Goal: Task Accomplishment & Management: Complete application form

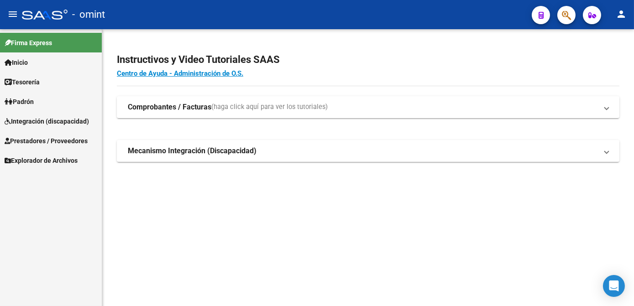
click at [40, 126] on span "Integración (discapacidad)" at bounding box center [47, 121] width 84 height 10
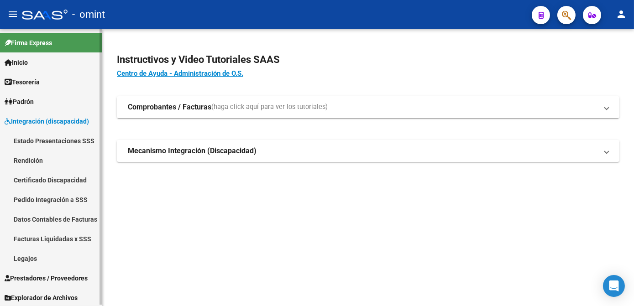
click at [32, 257] on link "Legajos" at bounding box center [51, 259] width 102 height 20
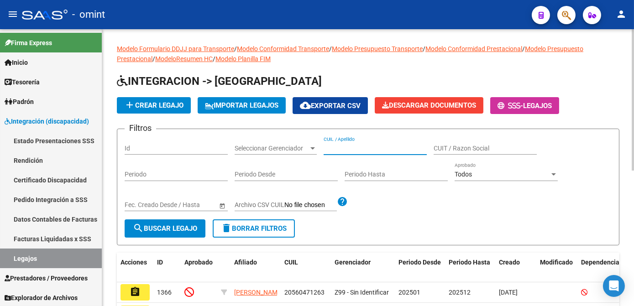
click at [342, 145] on input "CUIL / Apellido" at bounding box center [375, 149] width 103 height 8
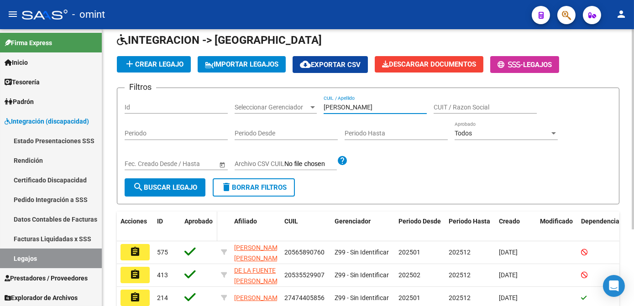
scroll to position [83, 0]
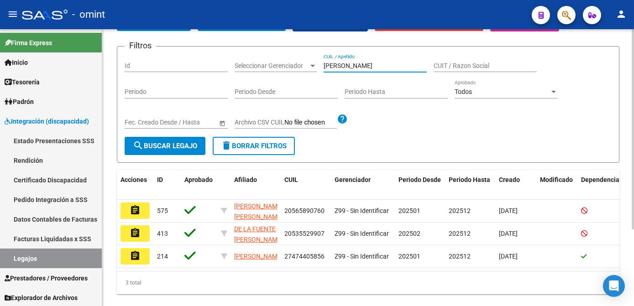
type input "marin"
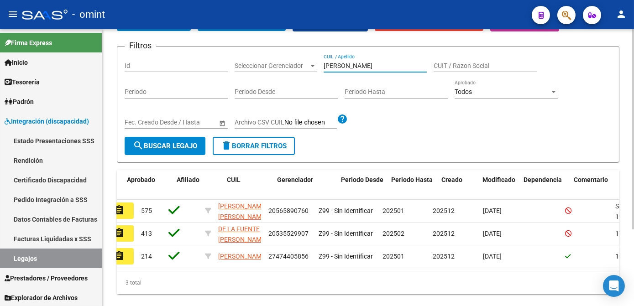
scroll to position [0, 0]
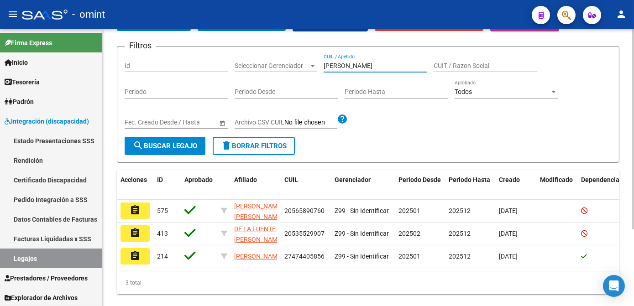
click at [314, 60] on div "Filtros Id Seleccionar Gerenciador Seleccionar Gerenciador marin CUIL / Apellid…" at bounding box center [368, 95] width 487 height 83
paste input "55863842"
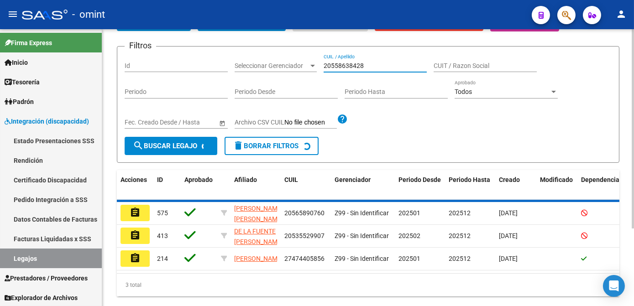
scroll to position [50, 0]
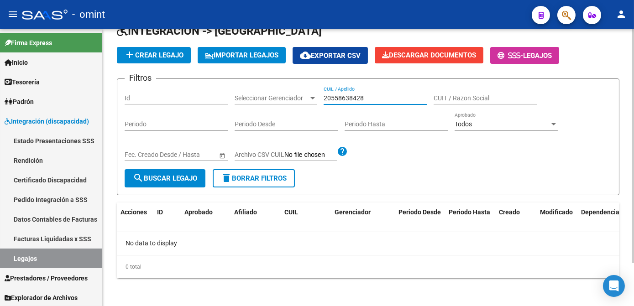
type input "20558638428"
drag, startPoint x: 362, startPoint y: 100, endPoint x: 305, endPoint y: 100, distance: 56.6
click at [305, 100] on div "Filtros Id Seleccionar Gerenciador Seleccionar Gerenciador 20558638428 CUIL / A…" at bounding box center [368, 127] width 487 height 83
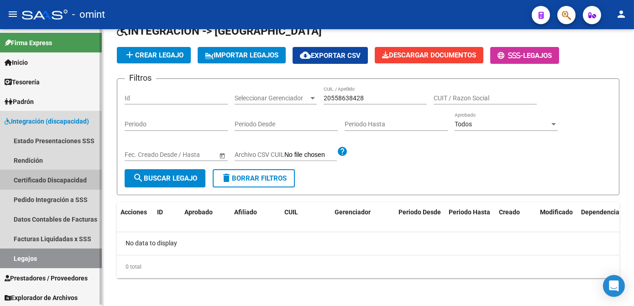
click at [47, 179] on link "Certificado Discapacidad" at bounding box center [51, 180] width 102 height 20
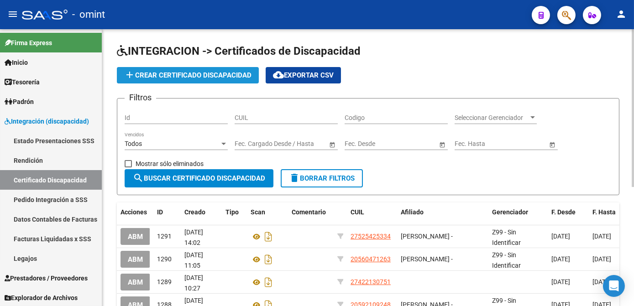
click at [197, 76] on span "add Crear Certificado Discapacidad" at bounding box center [187, 75] width 127 height 8
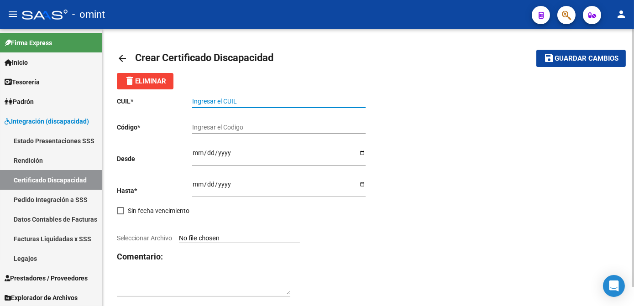
click at [220, 103] on input "Ingresar el CUIL" at bounding box center [278, 102] width 173 height 8
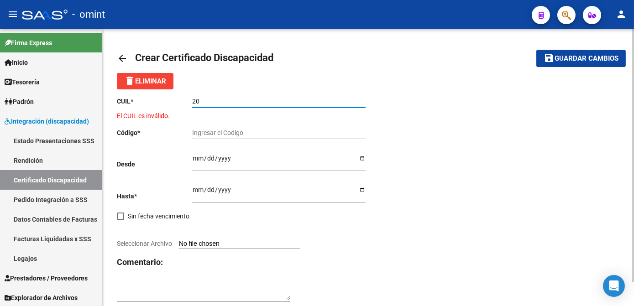
paste input "-46955061-"
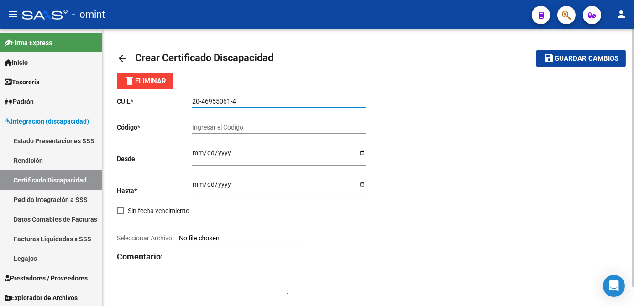
type input "20-46955061-4"
click at [216, 128] on input "Ingresar el Codigo" at bounding box center [278, 128] width 173 height 8
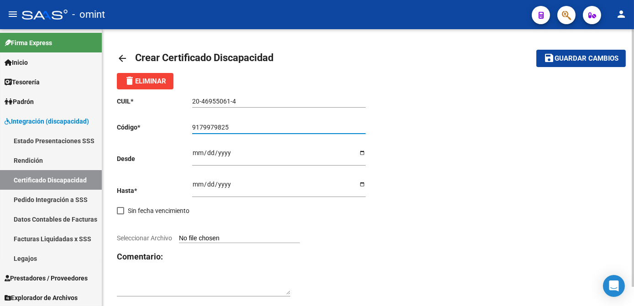
type input "9179979825"
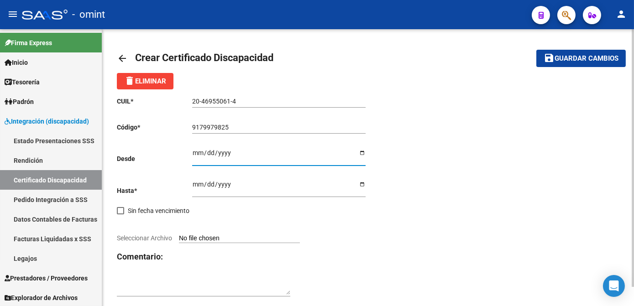
click at [194, 152] on input "Ingresar fec. Desde" at bounding box center [278, 156] width 173 height 14
type input "2023-03-13"
click at [190, 184] on div "CUIL * 20-46955061-4 Ingresar el CUIL Código * 9179979825 Ingresar el Codigo De…" at bounding box center [243, 196] width 252 height 215
click at [194, 184] on input "Ingresar fec. Hasta" at bounding box center [278, 188] width 173 height 14
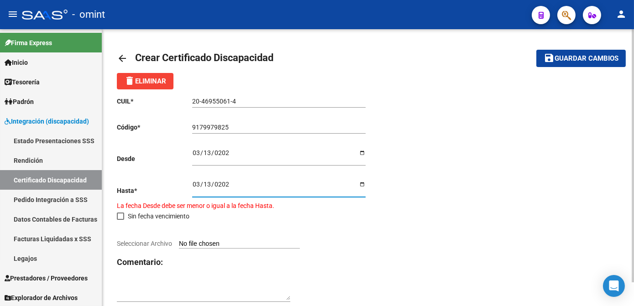
type input "2026-03-13"
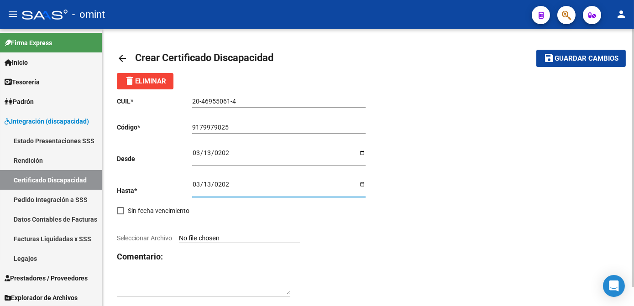
click at [155, 238] on span "Seleccionar Archivo" at bounding box center [144, 238] width 55 height 7
click at [179, 238] on input "Seleccionar Archivo" at bounding box center [239, 239] width 121 height 9
type input "C:\fakepath\cud.jpg"
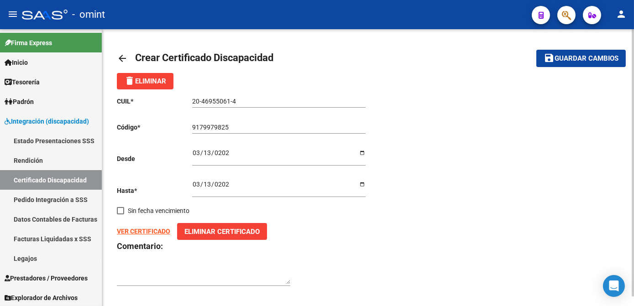
scroll to position [10, 0]
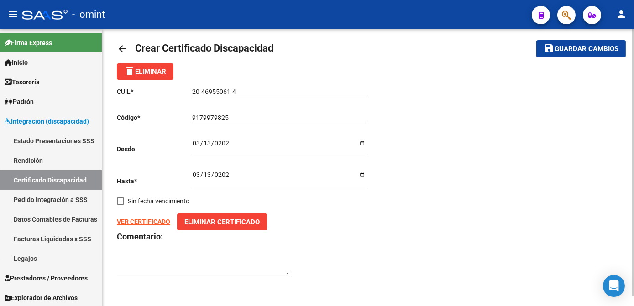
click at [572, 56] on button "save Guardar cambios" at bounding box center [580, 48] width 89 height 17
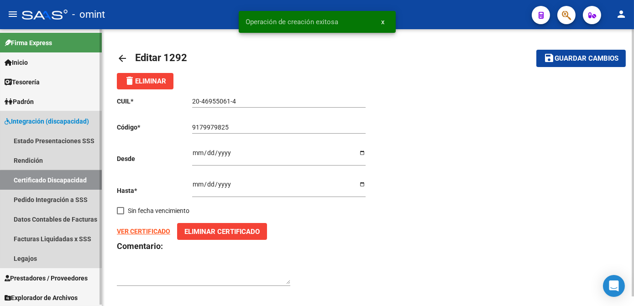
click at [53, 183] on link "Certificado Discapacidad" at bounding box center [51, 180] width 102 height 20
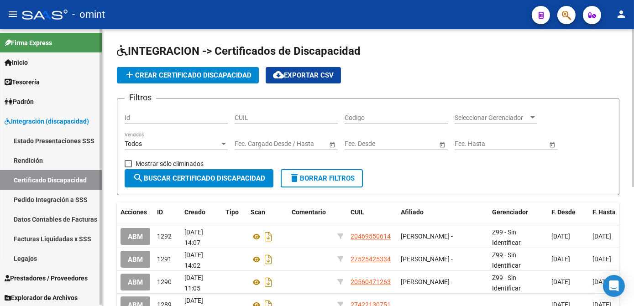
click at [23, 254] on link "Legajos" at bounding box center [51, 259] width 102 height 20
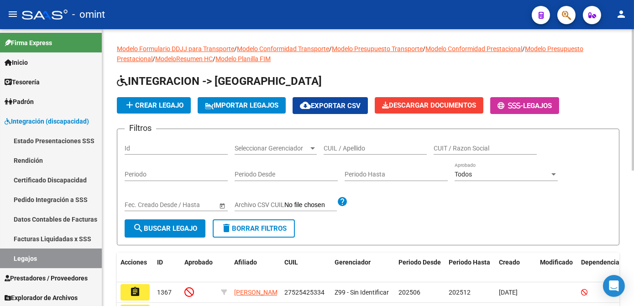
click at [163, 100] on button "add Crear Legajo" at bounding box center [154, 105] width 74 height 16
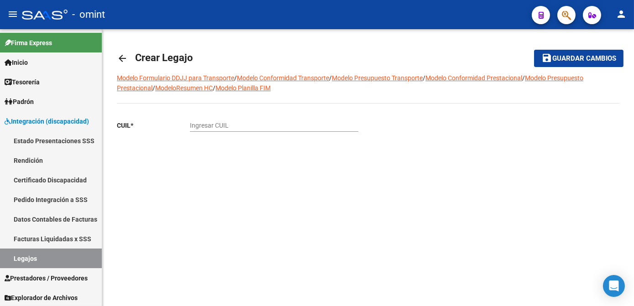
click at [229, 127] on input "Ingresar CUIL" at bounding box center [274, 126] width 168 height 8
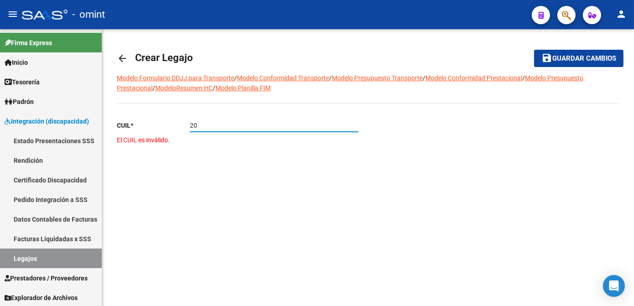
paste input "-46955061-"
type input "20-46955061-4"
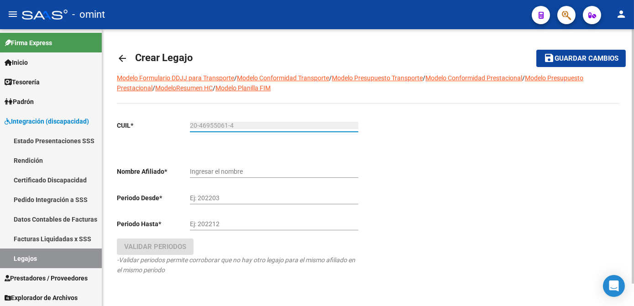
type input "MARTINEZ BOSSIO IGNACIO"
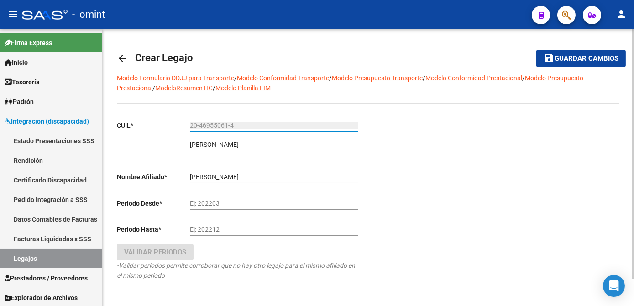
type input "20-46955061-4"
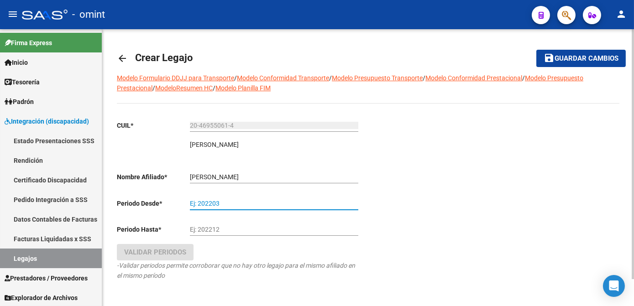
click at [223, 205] on input "Ej: 202203" at bounding box center [274, 204] width 168 height 8
type input "202501"
click at [215, 236] on div "Ej: 202212" at bounding box center [274, 227] width 168 height 18
click at [213, 231] on input "Ej: 202212" at bounding box center [274, 230] width 168 height 8
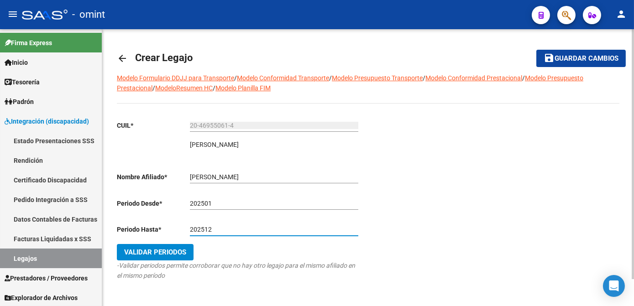
type input "202512"
click at [180, 250] on span "Validar Periodos" at bounding box center [155, 252] width 62 height 8
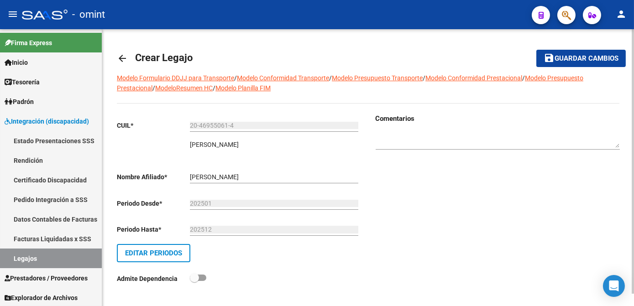
scroll to position [12, 0]
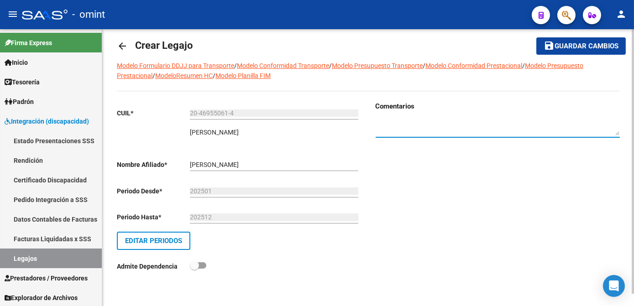
click at [442, 122] on textarea at bounding box center [498, 127] width 244 height 17
paste textarea "1139369103"
type textarea "Socio 1139369103"
click at [580, 51] on button "save Guardar cambios" at bounding box center [580, 45] width 89 height 17
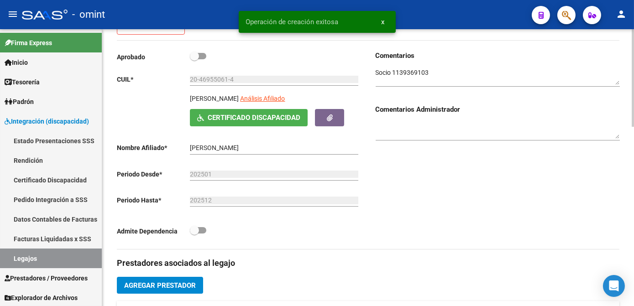
scroll to position [249, 0]
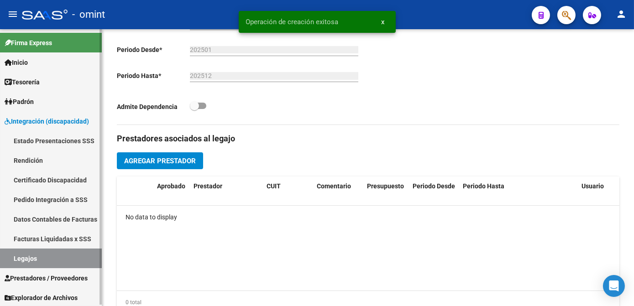
click at [29, 253] on link "Legajos" at bounding box center [51, 259] width 102 height 20
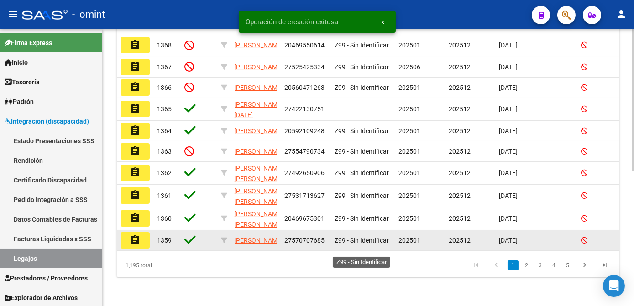
scroll to position [83, 0]
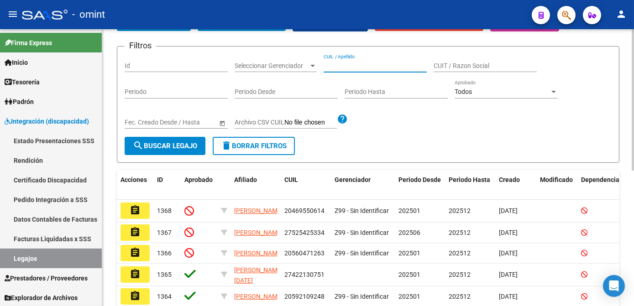
click at [335, 65] on input "CUIL / Apellido" at bounding box center [375, 66] width 103 height 8
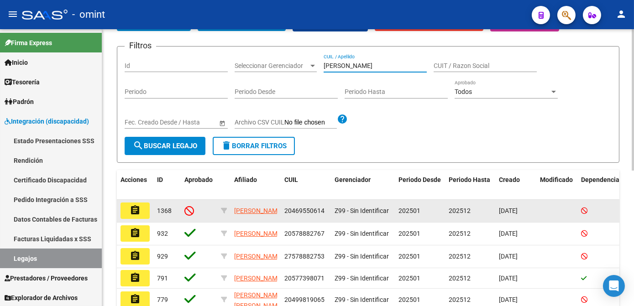
type input "martinez"
click at [131, 215] on mat-icon "assignment" at bounding box center [135, 210] width 11 height 11
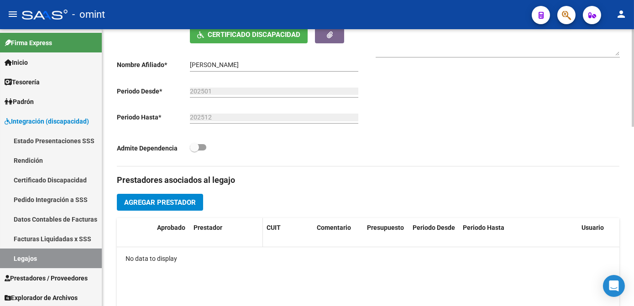
scroll to position [166, 0]
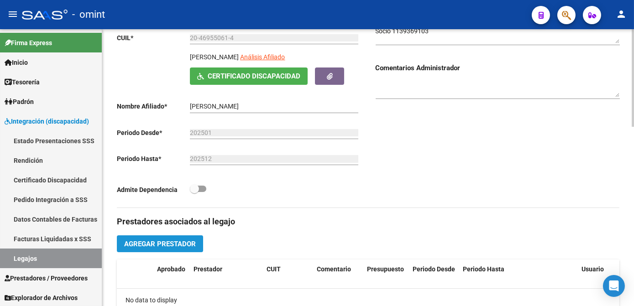
click at [165, 252] on button "Agregar Prestador" at bounding box center [160, 244] width 86 height 17
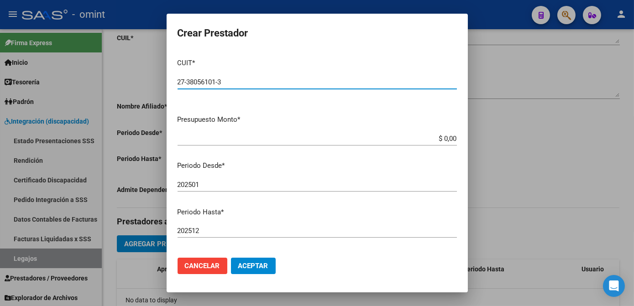
type input "27-38056101-3"
click at [449, 139] on input "$ 0,00" at bounding box center [317, 139] width 279 height 8
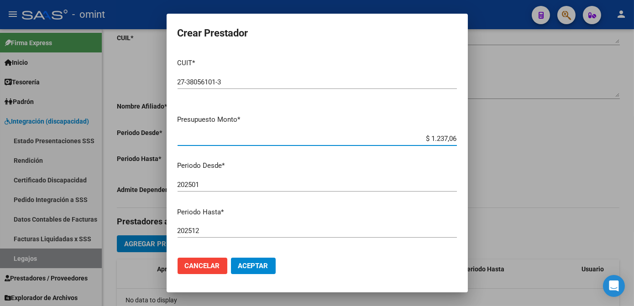
type input "$ 12.370,61"
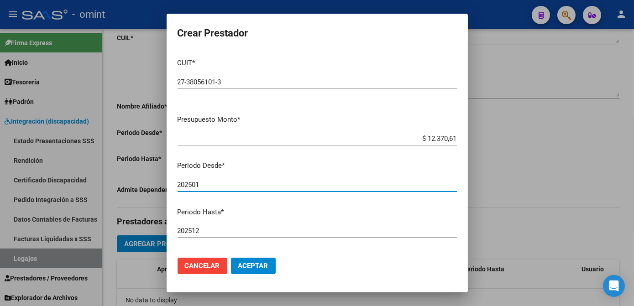
click at [209, 188] on input "202501" at bounding box center [317, 185] width 279 height 8
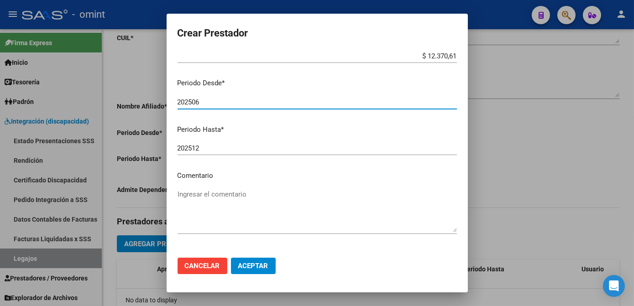
type input "202506"
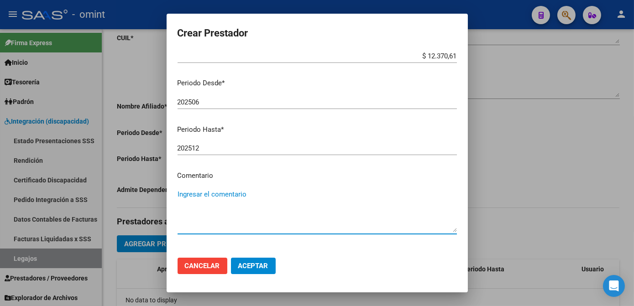
click at [223, 190] on textarea "Ingresar el comentario" at bounding box center [317, 210] width 279 height 43
type textarea "Psicología 12ss/mes"
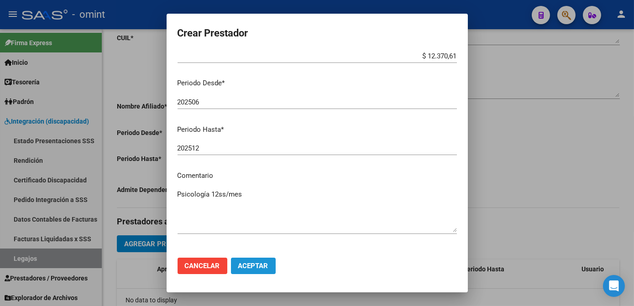
click at [248, 261] on button "Aceptar" at bounding box center [253, 266] width 45 height 16
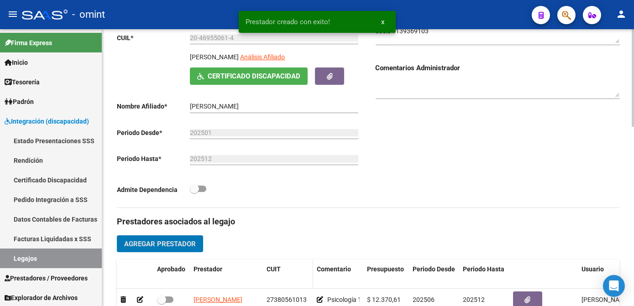
scroll to position [249, 0]
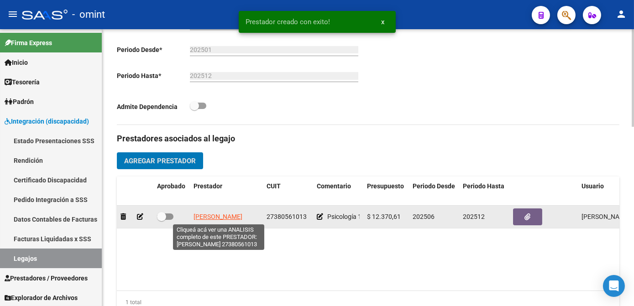
click at [217, 216] on span "CRAVINO CAMILA" at bounding box center [218, 216] width 49 height 7
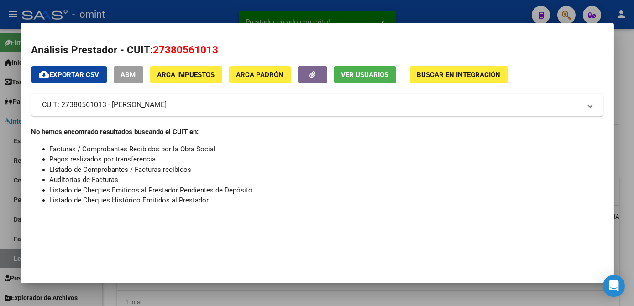
click at [194, 50] on span "27380561013" at bounding box center [185, 50] width 65 height 12
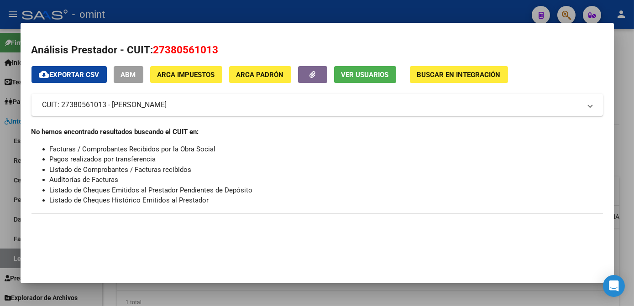
click at [194, 50] on span "27380561013" at bounding box center [185, 50] width 65 height 12
copy span "27380561013"
click at [281, 301] on div at bounding box center [317, 153] width 634 height 306
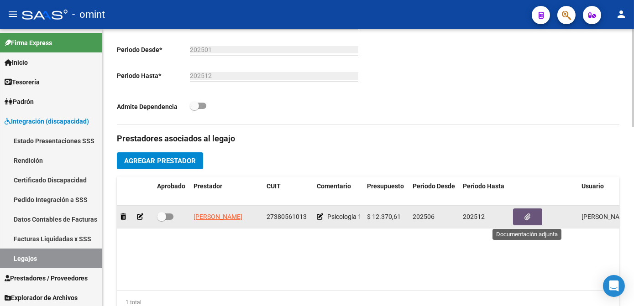
click at [520, 215] on button "button" at bounding box center [527, 217] width 29 height 17
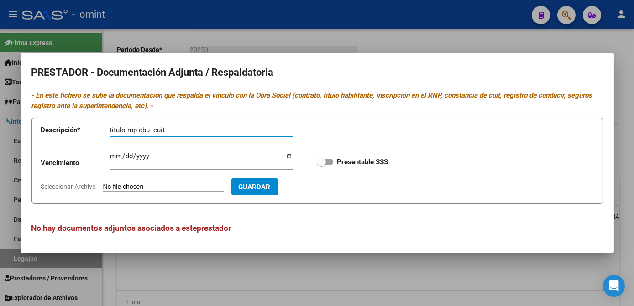
type input "titulo-rnp-cbu -cuit"
click at [112, 157] on input "Ingresar vencimiento" at bounding box center [201, 159] width 183 height 15
type input "2029-01-12"
click at [327, 161] on span at bounding box center [325, 162] width 16 height 6
click at [321, 165] on input "Presentable SSS" at bounding box center [321, 165] width 0 height 0
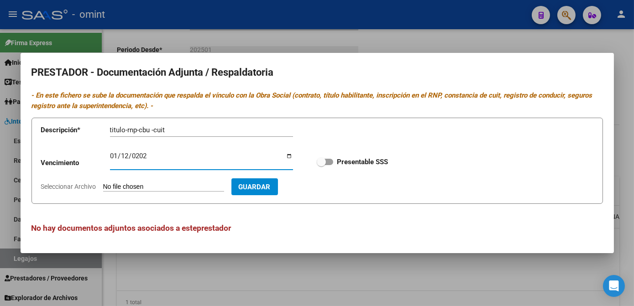
checkbox input "true"
click at [81, 185] on span "Seleccionar Archivo" at bounding box center [68, 186] width 55 height 7
click at [103, 185] on input "Seleccionar Archivo" at bounding box center [163, 187] width 121 height 9
type input "C:\fakepath\psicologa.pdf"
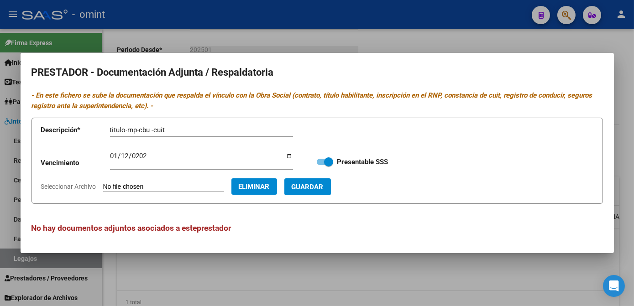
click at [324, 187] on span "Guardar" at bounding box center [308, 187] width 32 height 8
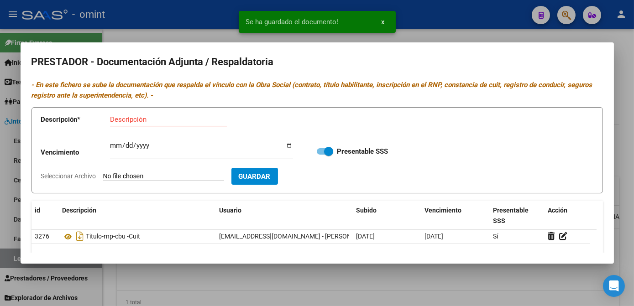
click at [333, 279] on div at bounding box center [317, 153] width 634 height 306
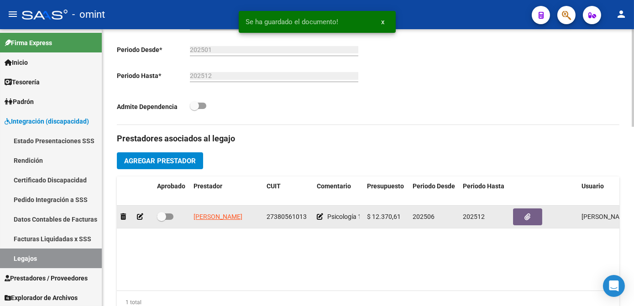
click at [163, 215] on span at bounding box center [161, 216] width 9 height 9
click at [162, 220] on input "checkbox" at bounding box center [161, 220] width 0 height 0
checkbox input "true"
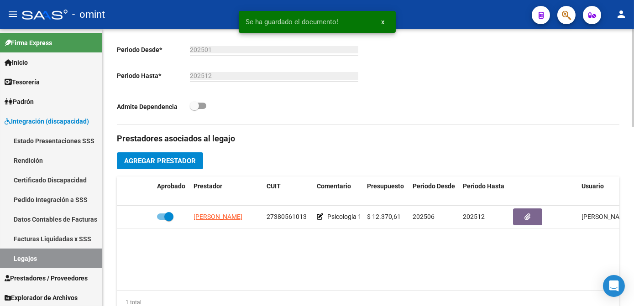
scroll to position [373, 0]
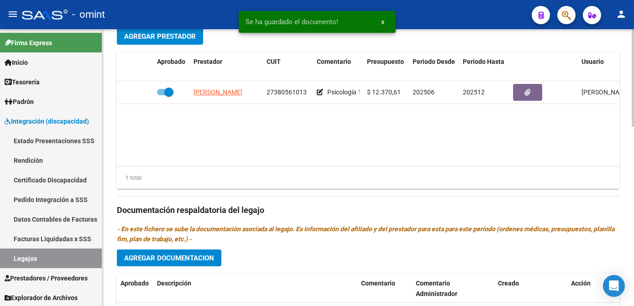
click at [210, 257] on span "Agregar Documentacion" at bounding box center [169, 258] width 90 height 8
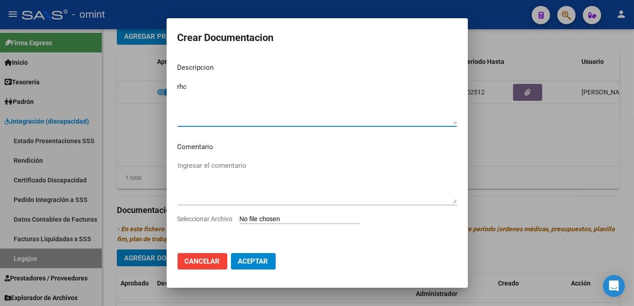
type textarea "rhc"
click at [210, 220] on span "Seleccionar Archivo" at bounding box center [205, 218] width 55 height 7
click at [240, 220] on input "Seleccionar Archivo" at bounding box center [300, 219] width 121 height 9
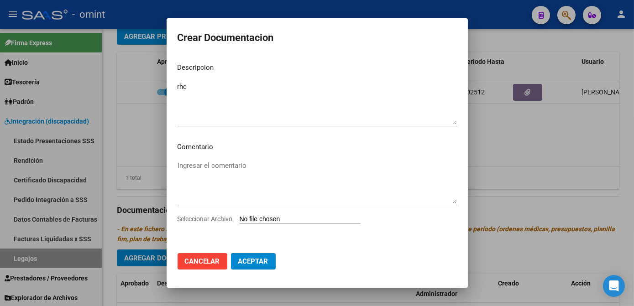
type input "C:\fakepath\psicologia prestacion.pdf"
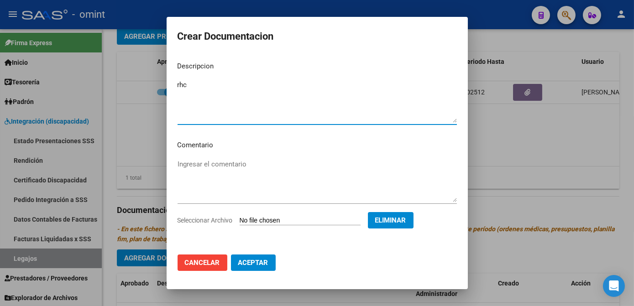
drag, startPoint x: 190, startPoint y: 83, endPoint x: 164, endPoint y: 81, distance: 25.7
click at [164, 81] on div "Crear Documentacion Descripcion rhc Ingresar el descripcion Comentario Ingresar…" at bounding box center [317, 153] width 634 height 306
type textarea "Psicologia"
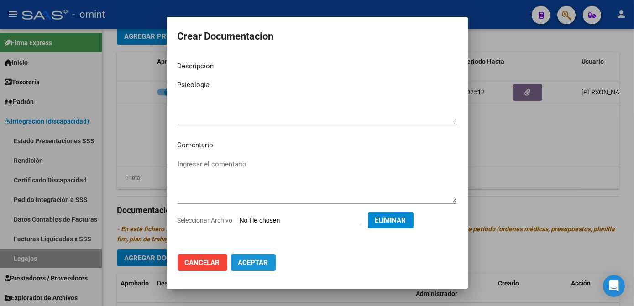
click at [272, 266] on button "Aceptar" at bounding box center [253, 263] width 45 height 16
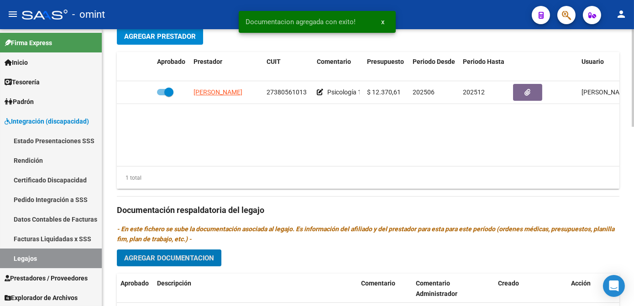
scroll to position [498, 0]
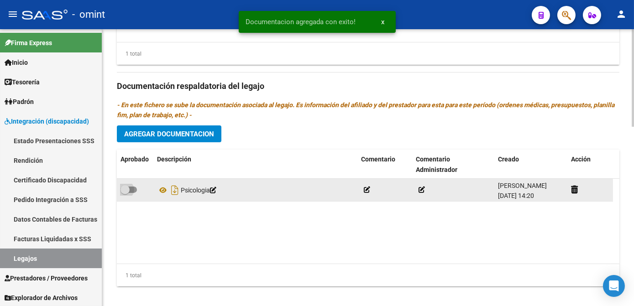
click at [134, 190] on span at bounding box center [129, 190] width 16 height 6
click at [125, 193] on input "checkbox" at bounding box center [125, 193] width 0 height 0
checkbox input "true"
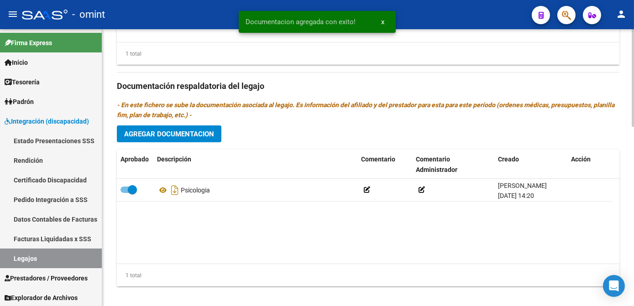
click at [161, 127] on button "Agregar Documentacion" at bounding box center [169, 134] width 105 height 17
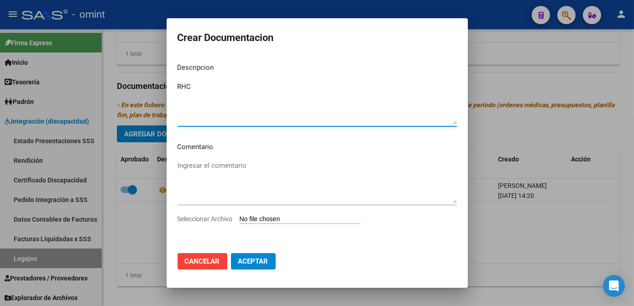
type textarea "RHC"
click at [188, 214] on div "Seleccionar Archivo" at bounding box center [317, 222] width 279 height 17
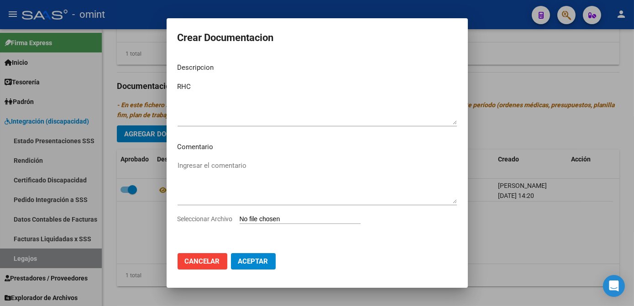
click at [188, 221] on span "Seleccionar Archivo" at bounding box center [205, 218] width 55 height 7
click at [240, 221] on input "Seleccionar Archivo" at bounding box center [300, 219] width 121 height 9
type input "C:\fakepath\rhc.pdf"
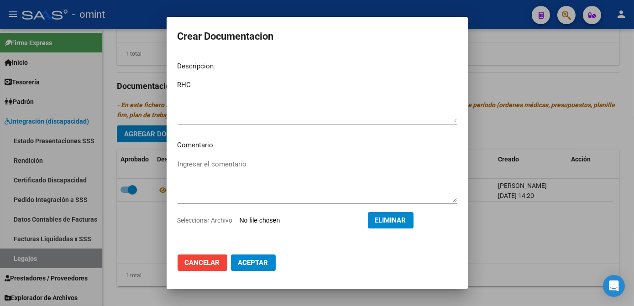
click at [256, 265] on span "Aceptar" at bounding box center [253, 263] width 30 height 8
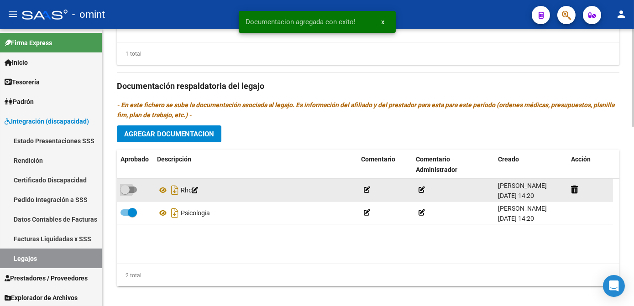
click at [133, 187] on span at bounding box center [129, 190] width 16 height 6
click at [125, 193] on input "checkbox" at bounding box center [125, 193] width 0 height 0
checkbox input "true"
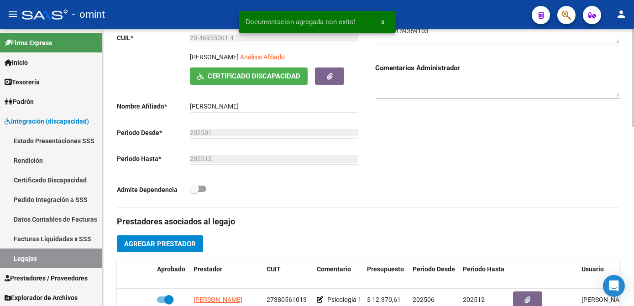
scroll to position [0, 0]
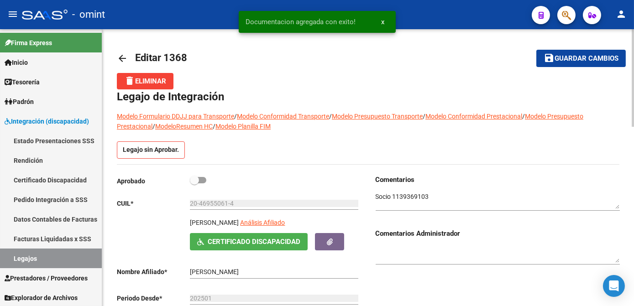
click at [582, 63] on button "save Guardar cambios" at bounding box center [580, 58] width 89 height 17
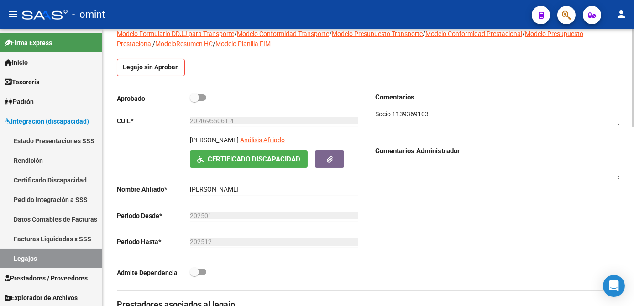
scroll to position [166, 0]
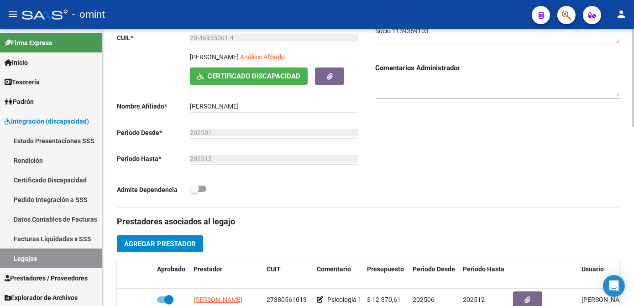
click at [181, 245] on span "Agregar Prestador" at bounding box center [160, 244] width 72 height 8
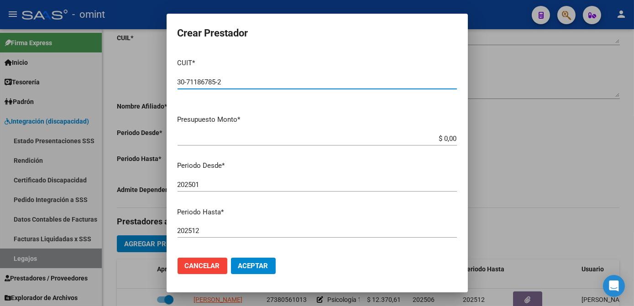
type input "30-71186785-2"
click at [453, 141] on app-form-text-field "Presupuesto Monto * $ 0,00 Ingresar el monto" at bounding box center [321, 129] width 287 height 28
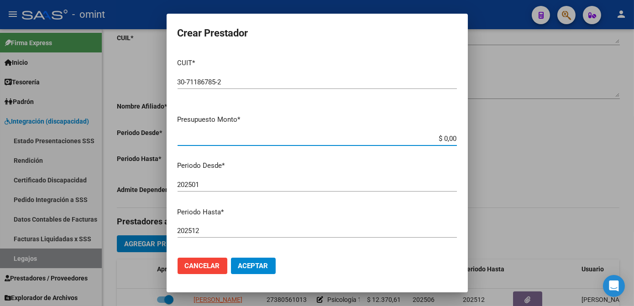
drag, startPoint x: 447, startPoint y: 141, endPoint x: 453, endPoint y: 145, distance: 6.8
click at [448, 141] on input "$ 0,00" at bounding box center [317, 139] width 279 height 8
type input "$ 368.278,60"
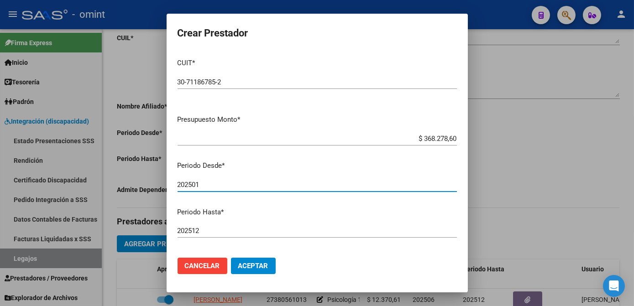
click at [220, 181] on input "202501" at bounding box center [317, 185] width 279 height 8
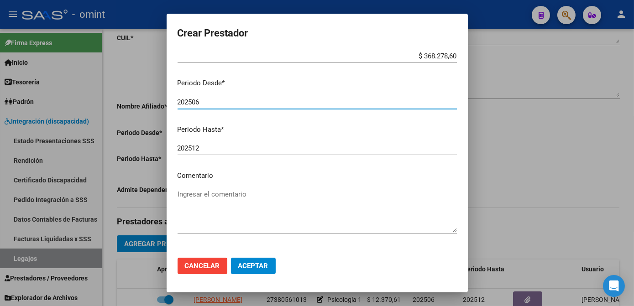
type input "202506"
click at [210, 152] on div "202512 Ingresar el periodo" at bounding box center [317, 149] width 279 height 14
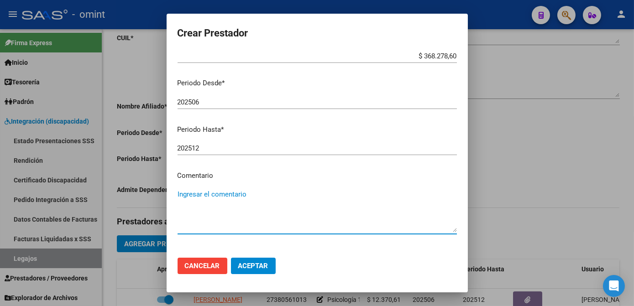
click at [227, 195] on textarea "Ingresar el comentario" at bounding box center [317, 210] width 279 height 43
drag, startPoint x: 221, startPoint y: 195, endPoint x: 164, endPoint y: 194, distance: 57.1
click at [164, 194] on div "Crear Prestador CUIT * 30-71186785-2 Ingresar CUIT ARCA Padrón Presupuesto Mont…" at bounding box center [317, 153] width 634 height 306
paste textarea "ía Jornada Simple Cat A"
type textarea "Centro de Día Jornada Simple Cat A"
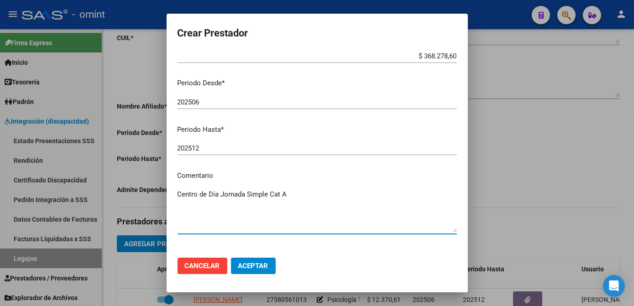
click at [259, 261] on button "Aceptar" at bounding box center [253, 266] width 45 height 16
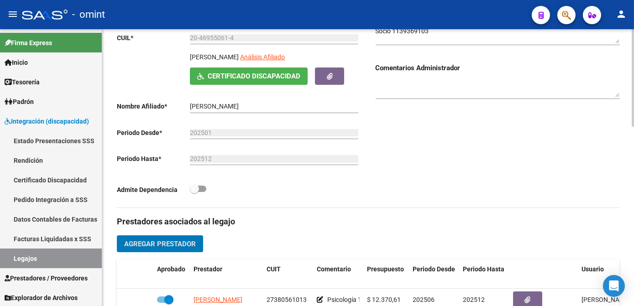
scroll to position [290, 0]
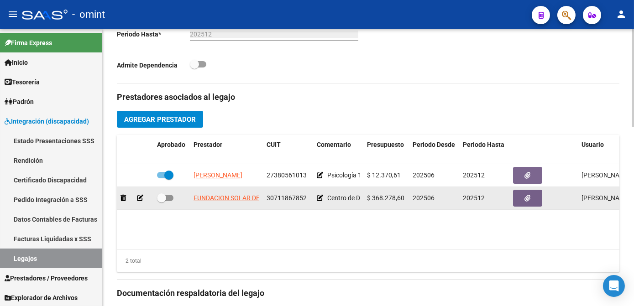
click at [213, 194] on app-link-go-to "FUNDACION SOLAR DE INTEGRACION-POR LA CALIDAD DE VIDA DE LAS PERSONAS CON DISCA…" at bounding box center [407, 198] width 426 height 11
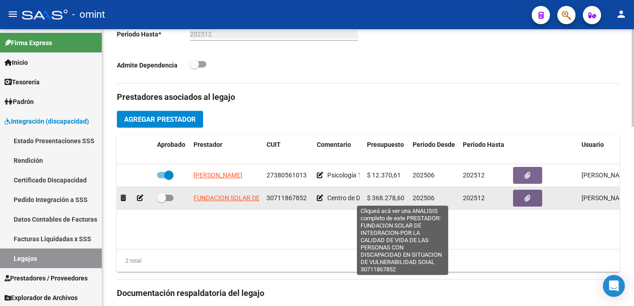
click at [213, 197] on span "FUNDACION SOLAR DE INTEGRACION-POR LA CALIDAD DE VIDA DE LAS PERSONAS CON DISCA…" at bounding box center [407, 197] width 426 height 7
type textarea "30711867852"
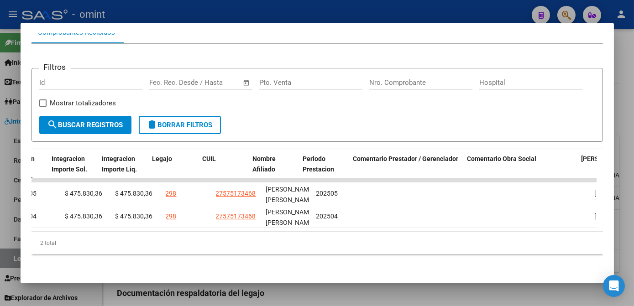
scroll to position [0, 1330]
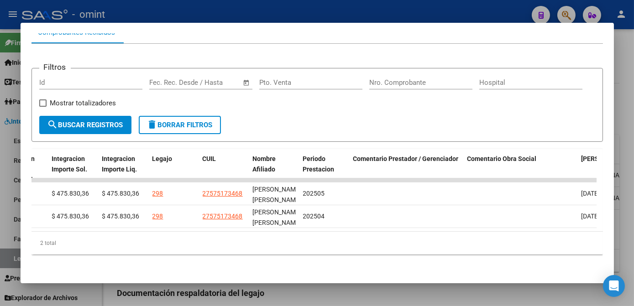
click at [417, 296] on div at bounding box center [317, 153] width 634 height 306
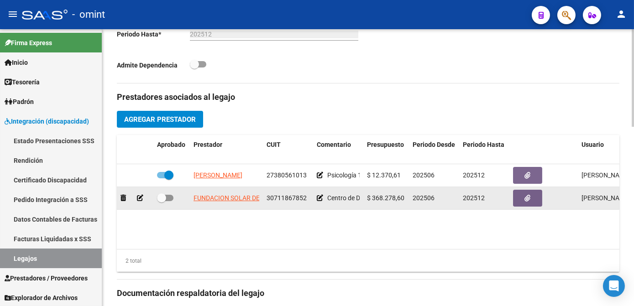
click at [533, 201] on button "button" at bounding box center [527, 198] width 29 height 17
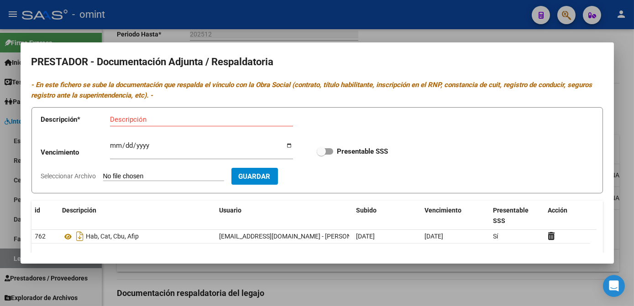
click at [275, 283] on div at bounding box center [317, 153] width 634 height 306
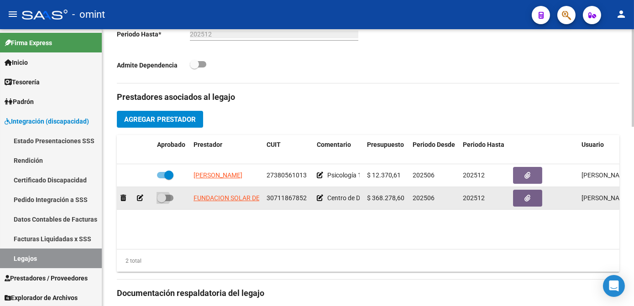
click at [170, 199] on span at bounding box center [165, 198] width 16 height 6
click at [162, 201] on input "checkbox" at bounding box center [161, 201] width 0 height 0
checkbox input "true"
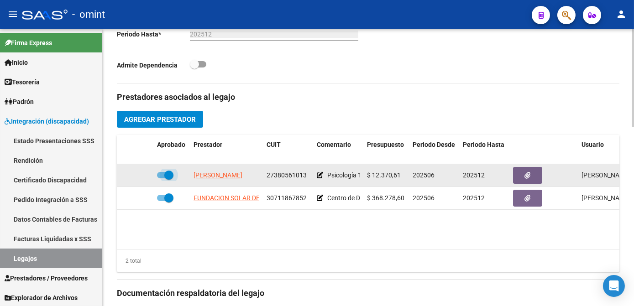
click at [164, 176] on span at bounding box center [168, 175] width 9 height 9
click at [162, 179] on input "checkbox" at bounding box center [161, 179] width 0 height 0
checkbox input "false"
click at [139, 176] on icon at bounding box center [140, 175] width 6 height 6
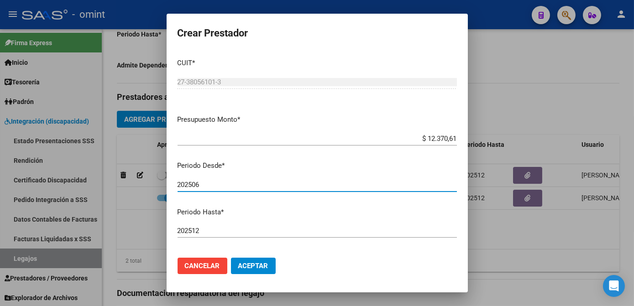
click at [207, 185] on input "202506" at bounding box center [317, 185] width 279 height 8
type input "202507"
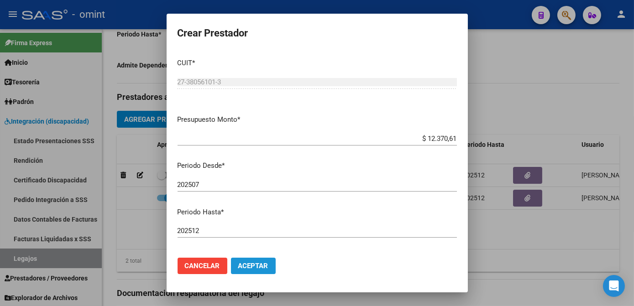
click at [263, 262] on span "Aceptar" at bounding box center [253, 266] width 30 height 8
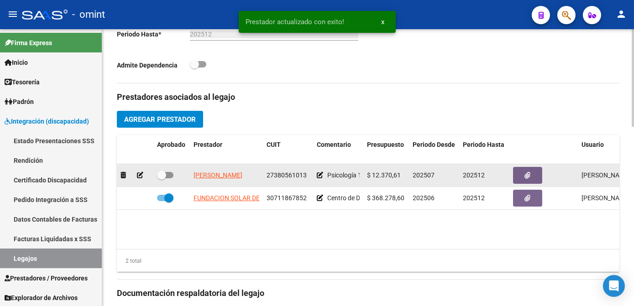
click at [169, 175] on span at bounding box center [165, 175] width 16 height 6
click at [162, 179] on input "checkbox" at bounding box center [161, 179] width 0 height 0
checkbox input "true"
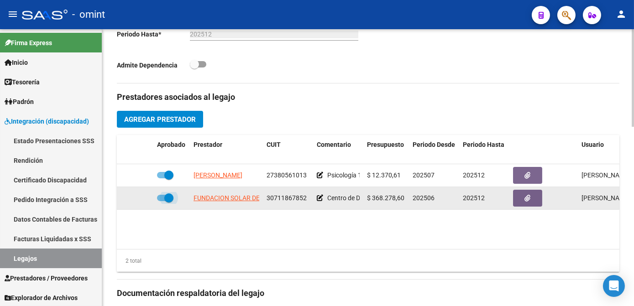
click at [168, 203] on label at bounding box center [165, 198] width 16 height 11
click at [162, 202] on input "checkbox" at bounding box center [161, 201] width 0 height 0
checkbox input "false"
click at [139, 197] on icon at bounding box center [140, 198] width 6 height 6
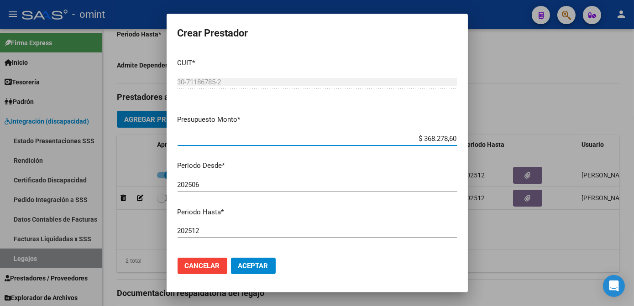
click at [210, 228] on input "202512" at bounding box center [317, 231] width 279 height 8
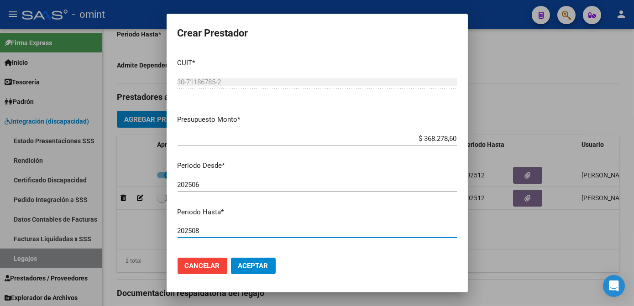
type input "202508"
click at [262, 261] on button "Aceptar" at bounding box center [253, 266] width 45 height 16
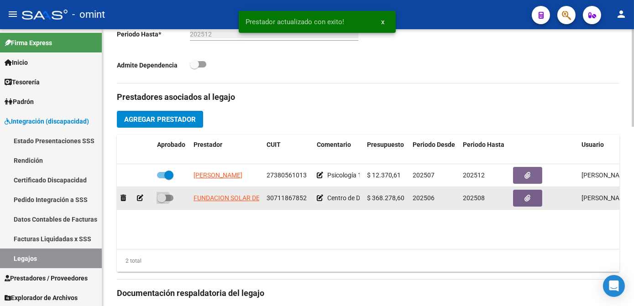
click at [163, 199] on span at bounding box center [161, 198] width 9 height 9
click at [162, 201] on input "checkbox" at bounding box center [161, 201] width 0 height 0
checkbox input "true"
click at [284, 194] on span "30711867852" at bounding box center [287, 197] width 40 height 7
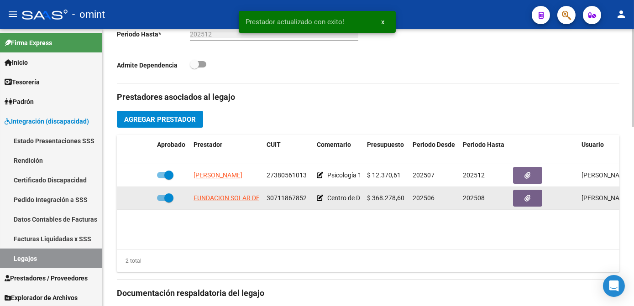
copy span "30711867852"
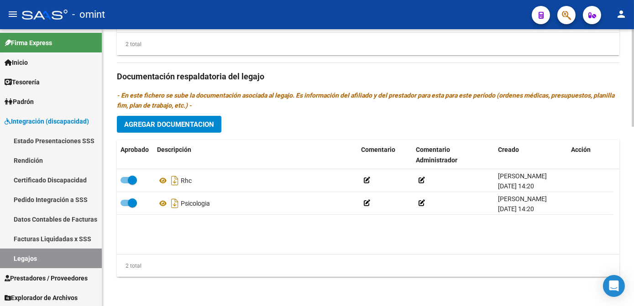
scroll to position [341, 0]
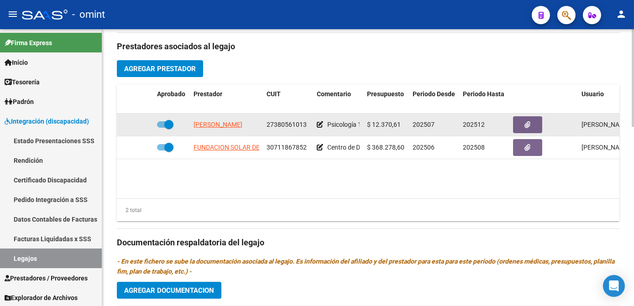
click at [274, 121] on span "27380561013" at bounding box center [287, 124] width 40 height 7
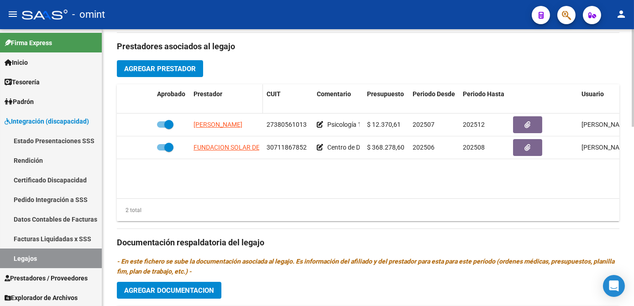
copy span "27380561013"
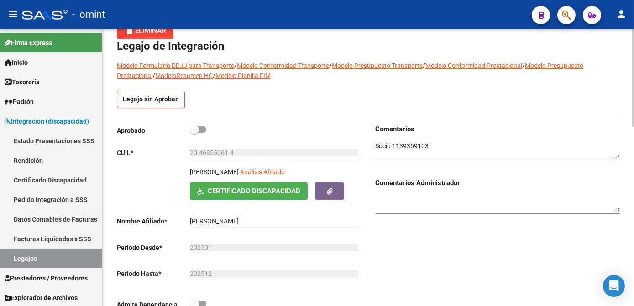
scroll to position [0, 0]
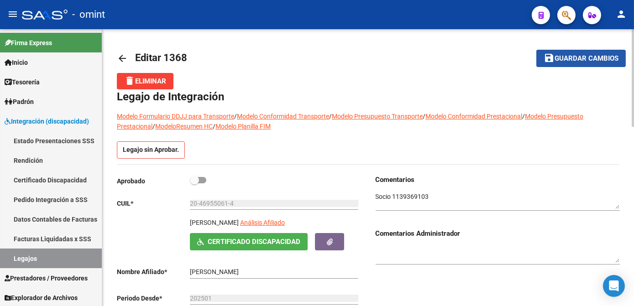
click at [568, 60] on span "Guardar cambios" at bounding box center [587, 59] width 64 height 8
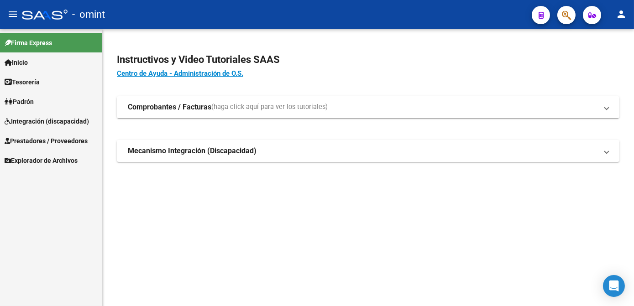
click at [42, 123] on span "Integración (discapacidad)" at bounding box center [47, 121] width 84 height 10
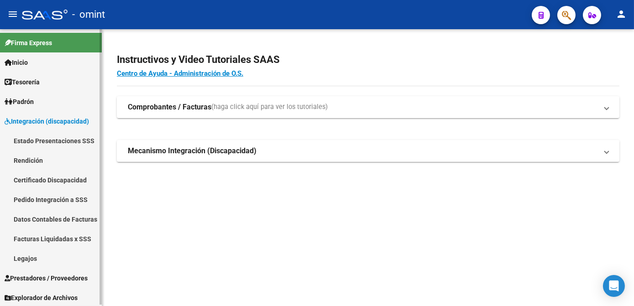
click at [68, 234] on link "Facturas Liquidadas x SSS" at bounding box center [51, 239] width 102 height 20
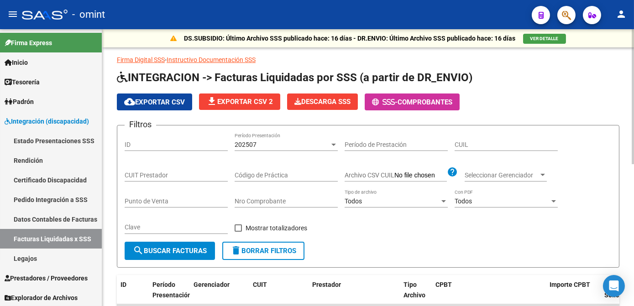
click at [253, 249] on span "delete Borrar Filtros" at bounding box center [264, 251] width 66 height 8
drag, startPoint x: 163, startPoint y: 176, endPoint x: 158, endPoint y: 182, distance: 8.7
click at [158, 181] on div "CUIT Prestador" at bounding box center [176, 176] width 103 height 26
paste input "27-27667330-6"
type input "27-27667330-6"
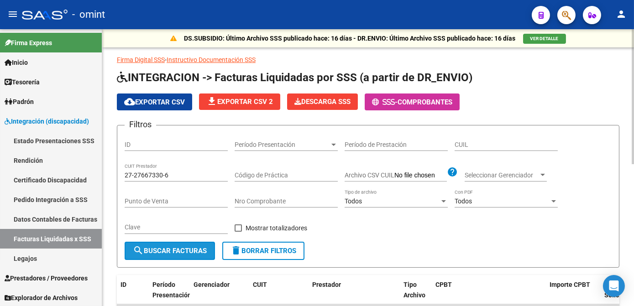
click at [163, 250] on span "search Buscar Facturas" at bounding box center [170, 251] width 74 height 8
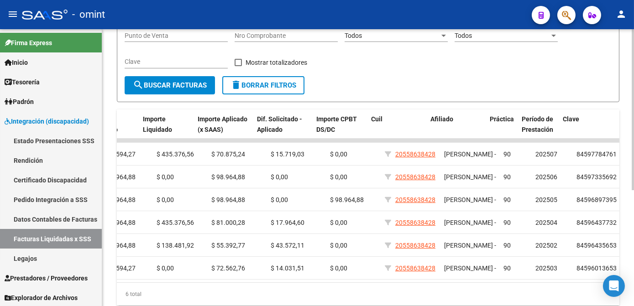
scroll to position [0, 516]
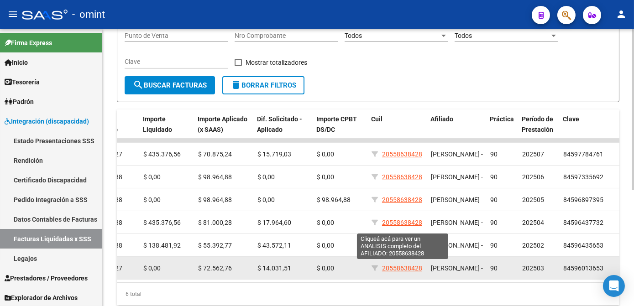
click at [413, 268] on span "20558638428" at bounding box center [402, 268] width 40 height 7
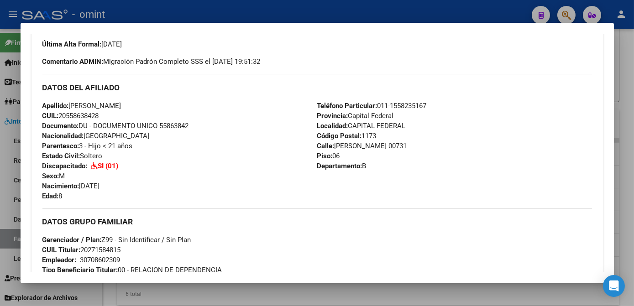
scroll to position [128, 0]
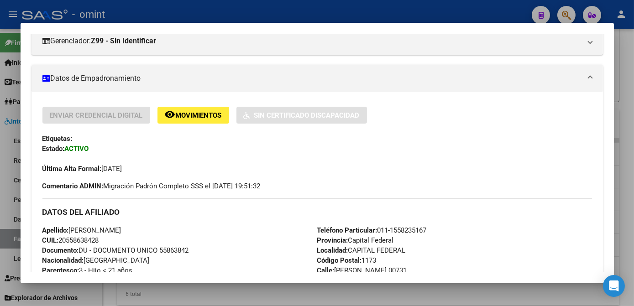
click at [620, 56] on div at bounding box center [317, 153] width 634 height 306
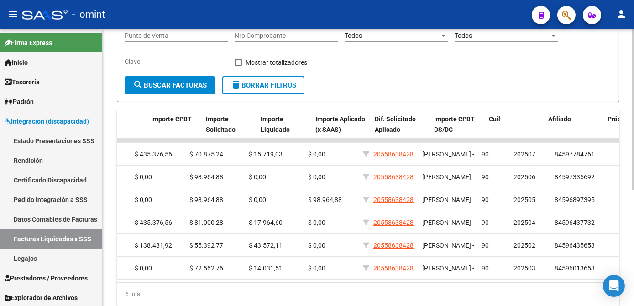
scroll to position [0, 0]
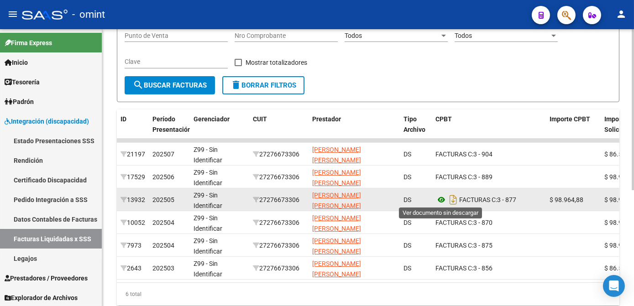
click at [441, 198] on icon at bounding box center [442, 199] width 12 height 11
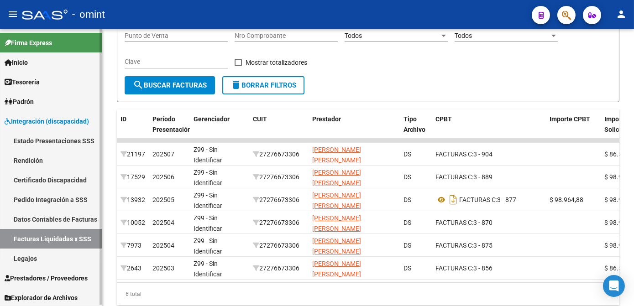
click at [24, 254] on link "Legajos" at bounding box center [51, 259] width 102 height 20
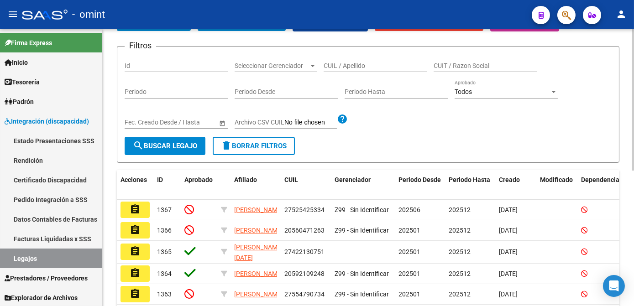
scroll to position [41, 0]
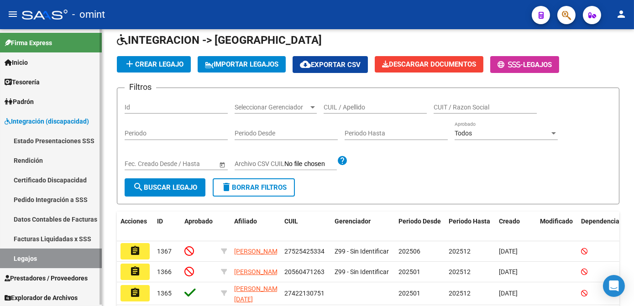
click at [47, 242] on link "Facturas Liquidadas x SSS" at bounding box center [51, 239] width 102 height 20
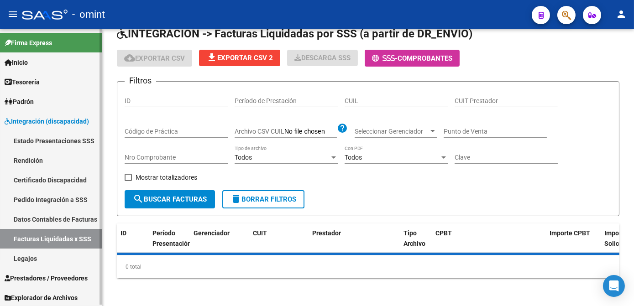
scroll to position [41, 0]
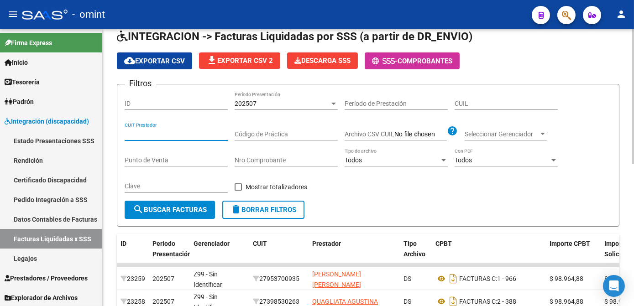
click at [172, 133] on input "CUIT Prestador" at bounding box center [176, 135] width 103 height 8
paste input "27-38056101-3"
type input "27-38056101-3"
click at [192, 211] on span "search Buscar Facturas" at bounding box center [170, 210] width 74 height 8
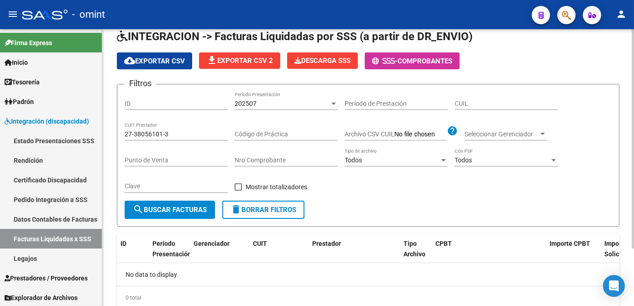
click at [252, 210] on span "delete Borrar Filtros" at bounding box center [264, 210] width 66 height 8
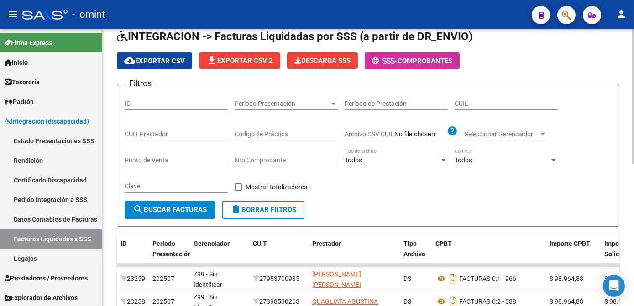
click at [155, 135] on input "CUIT Prestador" at bounding box center [176, 135] width 103 height 8
paste input "27-38056101-3"
click at [147, 222] on form "Filtros ID Período Presentación Período Presentación Período de Prestación CUIL…" at bounding box center [368, 155] width 503 height 143
click at [147, 209] on span "search Buscar Facturas" at bounding box center [170, 210] width 74 height 8
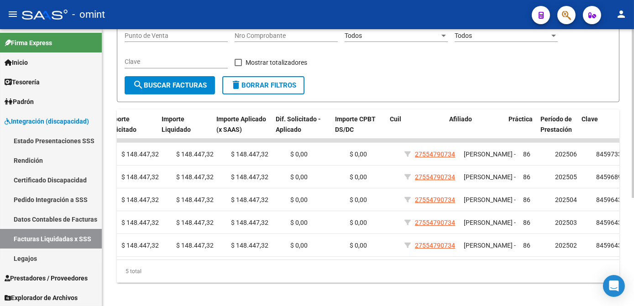
scroll to position [0, 498]
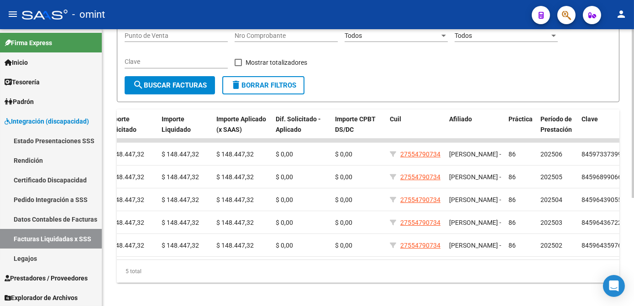
click at [330, 304] on div "DS.SUBSIDIO: Último Archivo SSS publicado hace: 16 días - DR.ENVIO: Último Arch…" at bounding box center [368, 87] width 532 height 449
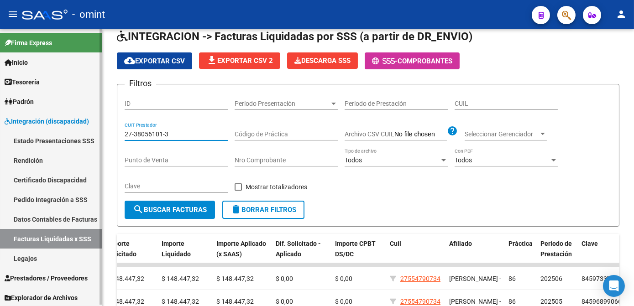
drag, startPoint x: 173, startPoint y: 135, endPoint x: 50, endPoint y: 121, distance: 123.6
click at [50, 121] on mat-sidenav-container "Firma Express Inicio Calendario SSS Instructivos Contacto OS Tesorería Extracto…" at bounding box center [317, 167] width 634 height 277
paste input "30-71186785-2"
click at [194, 211] on span "search Buscar Facturas" at bounding box center [170, 210] width 74 height 8
drag, startPoint x: 167, startPoint y: 130, endPoint x: 100, endPoint y: 128, distance: 67.6
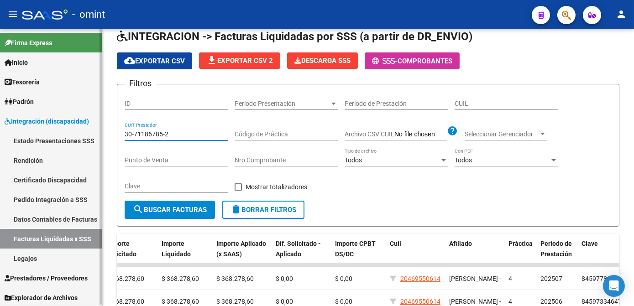
click at [100, 128] on mat-sidenav-container "Firma Express Inicio Calendario SSS Instructivos Contacto OS Tesorería Extracto…" at bounding box center [317, 167] width 634 height 277
paste input "27-38056101-3"
type input "27-38056101-3"
click at [186, 202] on button "search Buscar Facturas" at bounding box center [170, 210] width 90 height 18
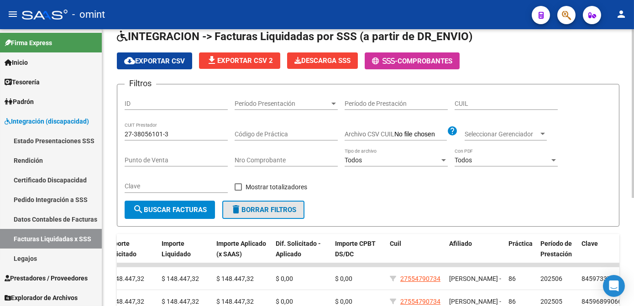
click at [252, 209] on span "delete Borrar Filtros" at bounding box center [264, 210] width 66 height 8
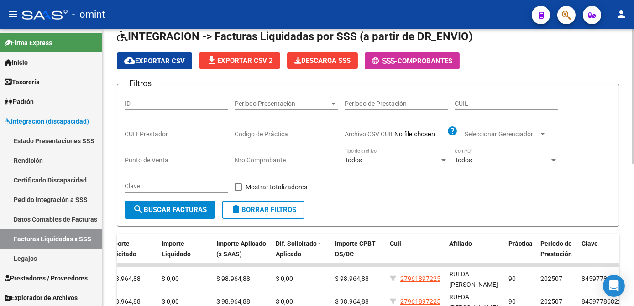
click at [161, 136] on input "CUIT Prestador" at bounding box center [176, 135] width 103 height 8
paste input "27-38056101-3"
type input "27-38056101-3"
click at [158, 203] on button "search Buscar Facturas" at bounding box center [170, 210] width 90 height 18
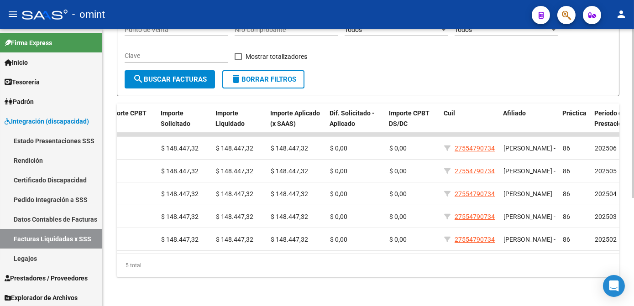
scroll to position [0, 438]
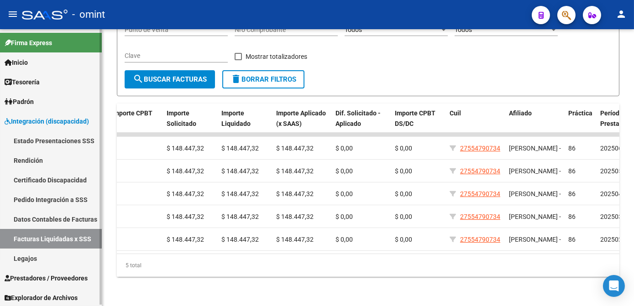
click at [32, 252] on link "Legajos" at bounding box center [51, 259] width 102 height 20
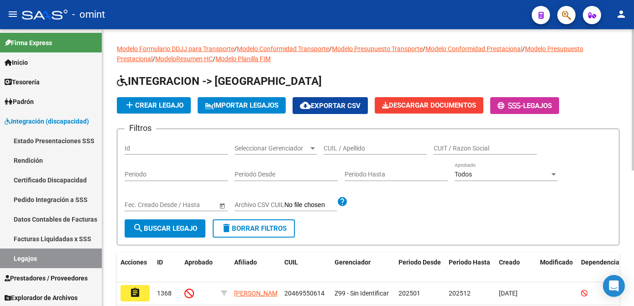
click at [381, 148] on input "CUIL / Apellido" at bounding box center [375, 149] width 103 height 8
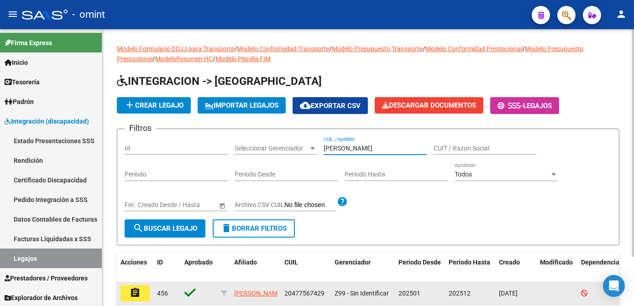
type input "maubecin"
click at [130, 292] on mat-icon "assignment" at bounding box center [135, 293] width 11 height 11
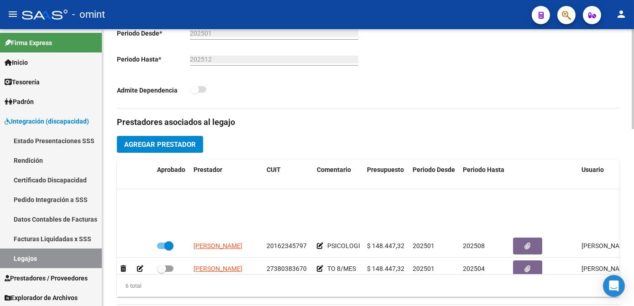
scroll to position [61, 0]
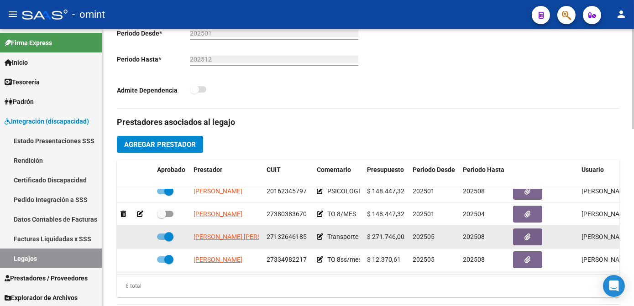
click at [282, 233] on span "27132646185" at bounding box center [287, 236] width 40 height 7
copy span "27132646185"
click at [284, 233] on span "27132646185" at bounding box center [287, 236] width 40 height 7
click at [528, 234] on icon "button" at bounding box center [528, 237] width 6 height 7
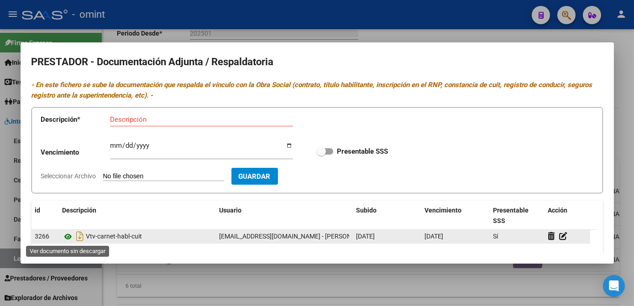
click at [66, 238] on icon at bounding box center [69, 236] width 12 height 11
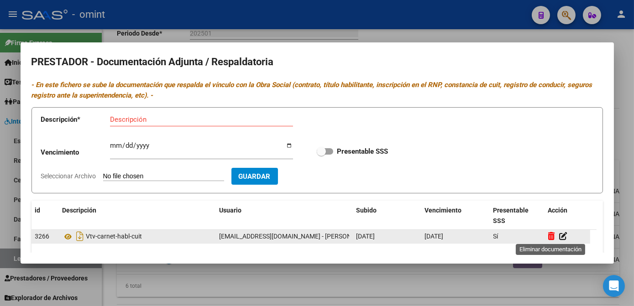
click at [550, 238] on icon at bounding box center [551, 236] width 7 height 9
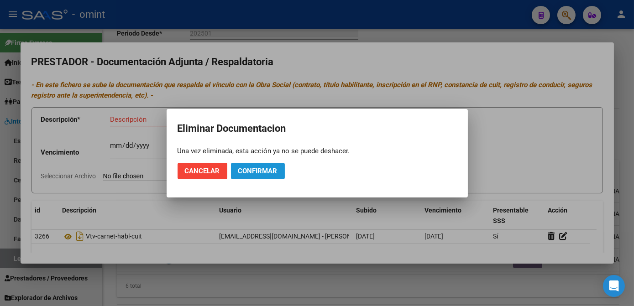
click at [255, 169] on span "Confirmar" at bounding box center [257, 171] width 39 height 8
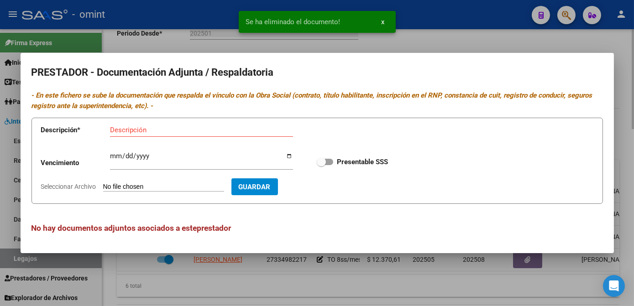
click at [269, 278] on div at bounding box center [317, 153] width 634 height 306
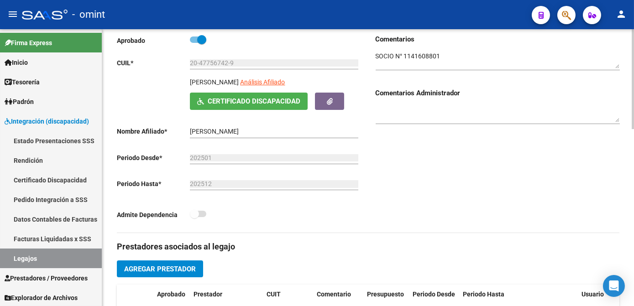
scroll to position [0, 0]
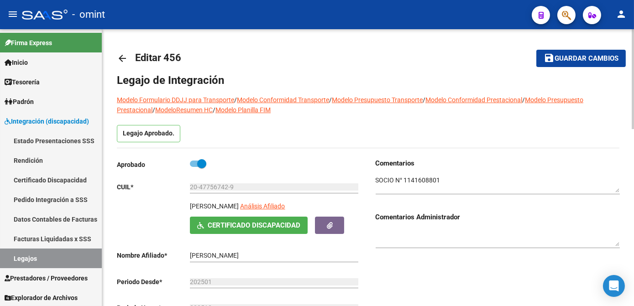
click at [409, 177] on textarea at bounding box center [498, 184] width 244 height 17
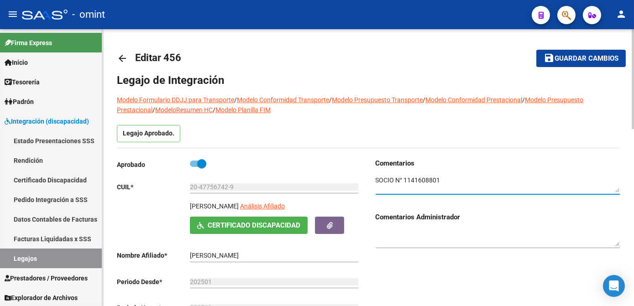
click at [410, 177] on textarea at bounding box center [498, 184] width 244 height 17
click at [420, 181] on textarea at bounding box center [498, 184] width 244 height 17
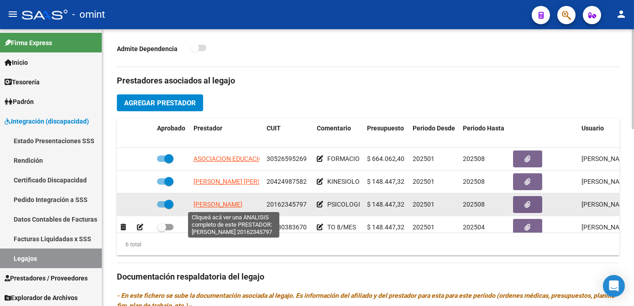
scroll to position [41, 0]
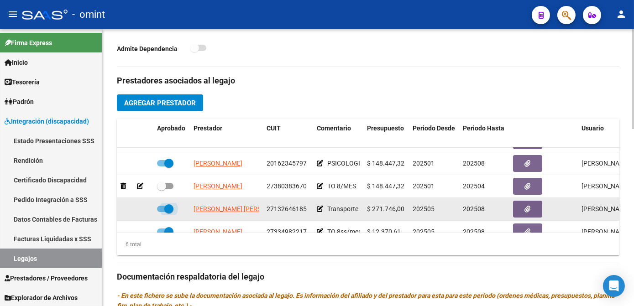
click at [163, 212] on label at bounding box center [165, 209] width 16 height 11
click at [162, 212] on input "checkbox" at bounding box center [161, 212] width 0 height 0
click at [139, 210] on icon at bounding box center [140, 209] width 6 height 6
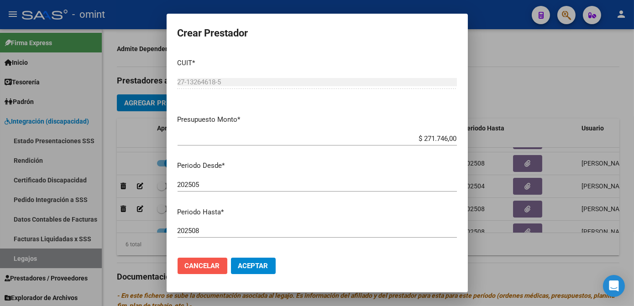
click at [220, 268] on button "Cancelar" at bounding box center [203, 266] width 50 height 16
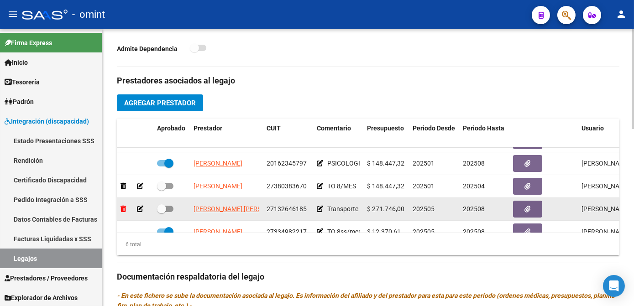
click at [123, 211] on icon at bounding box center [123, 209] width 5 height 6
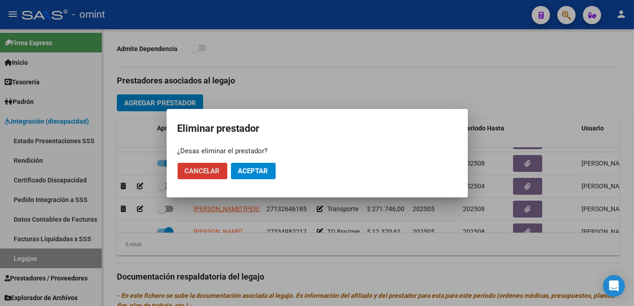
click at [256, 172] on span "Aceptar" at bounding box center [253, 171] width 30 height 8
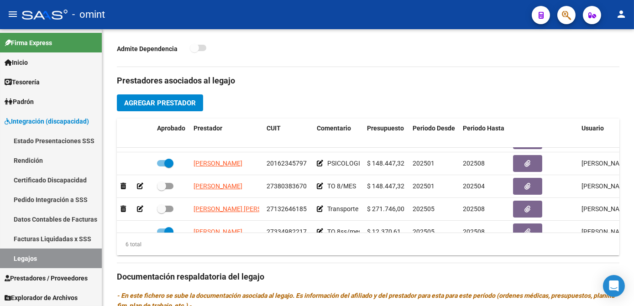
checkbox input "true"
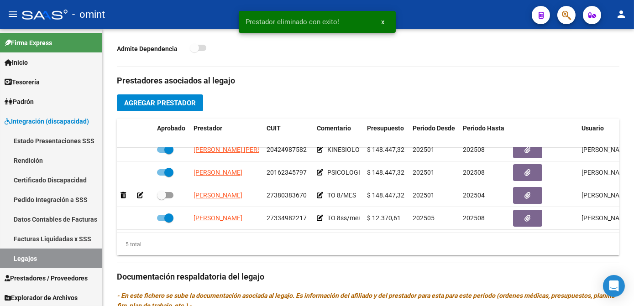
scroll to position [38, 0]
click at [185, 104] on span "Agregar Prestador" at bounding box center [160, 103] width 72 height 8
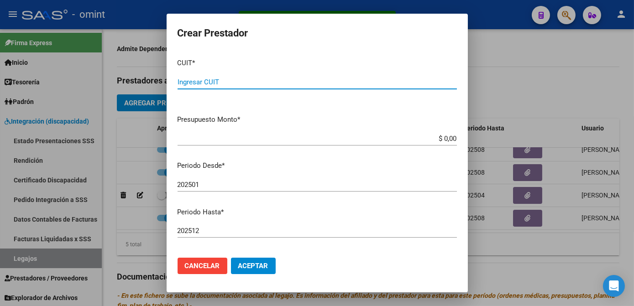
paste input "20-31164505-7"
type input "20-31164505-7"
click at [320, 147] on div "$ 0,00 Ingresar el monto" at bounding box center [317, 143] width 279 height 22
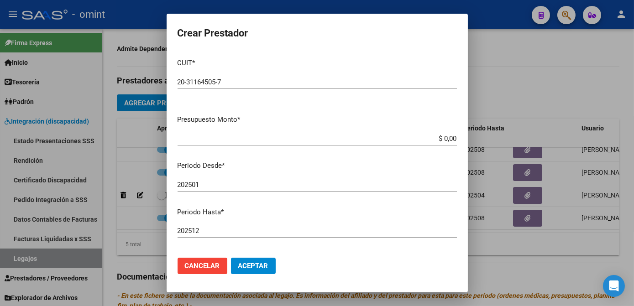
click at [444, 139] on input "$ 0,00" at bounding box center [317, 139] width 279 height 8
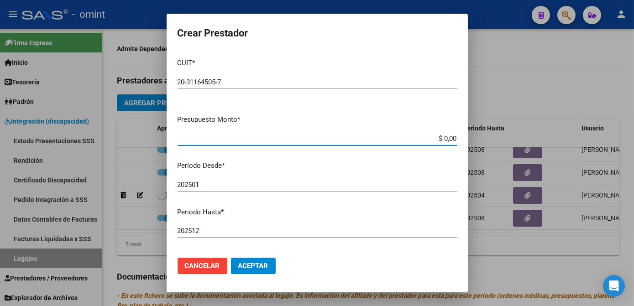
click at [450, 137] on input "$ 0,00" at bounding box center [317, 139] width 279 height 8
type input "$ 271.746,61"
click at [205, 185] on input "202501" at bounding box center [317, 185] width 279 height 8
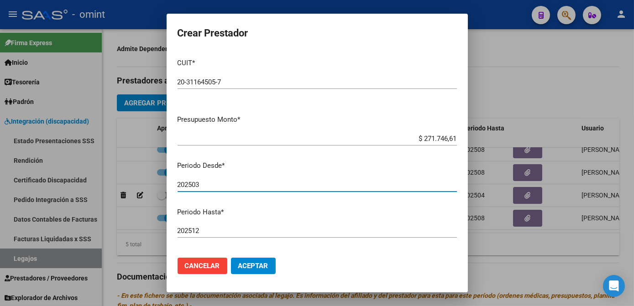
type input "202503"
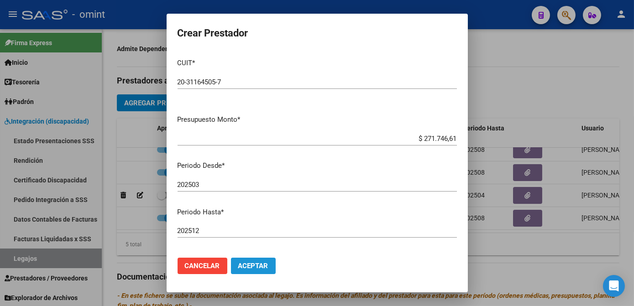
click at [261, 272] on button "Aceptar" at bounding box center [253, 266] width 45 height 16
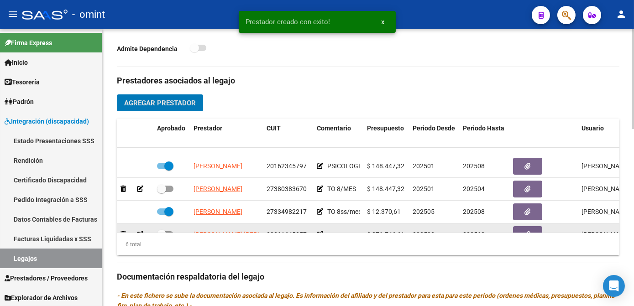
scroll to position [61, 0]
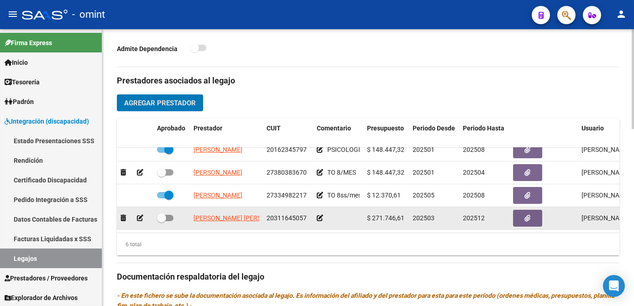
click at [138, 215] on icon at bounding box center [140, 218] width 6 height 6
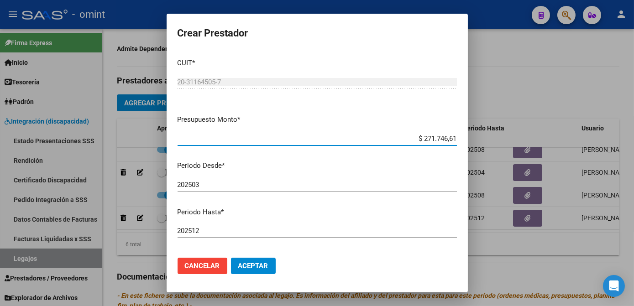
scroll to position [113, 0]
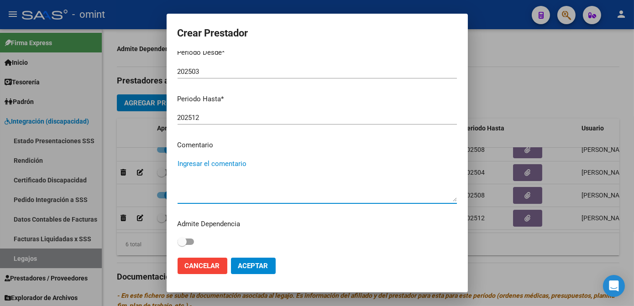
click at [218, 161] on textarea "Ingresar el comentario" at bounding box center [317, 180] width 279 height 43
type textarea "Transporte Educativo 502km"
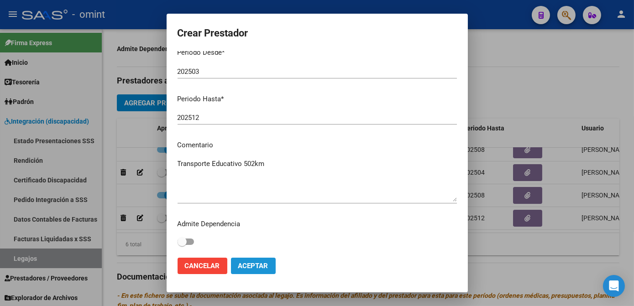
click at [265, 264] on span "Aceptar" at bounding box center [253, 266] width 30 height 8
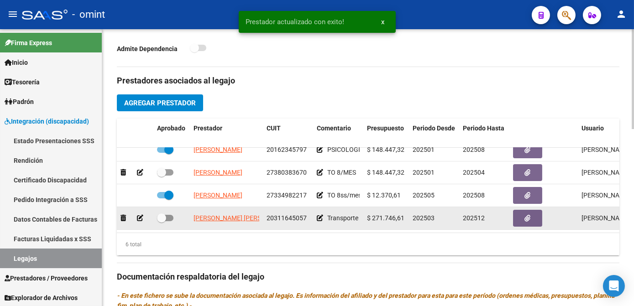
click at [286, 215] on span "20311645057" at bounding box center [287, 218] width 40 height 7
copy span "20311645057"
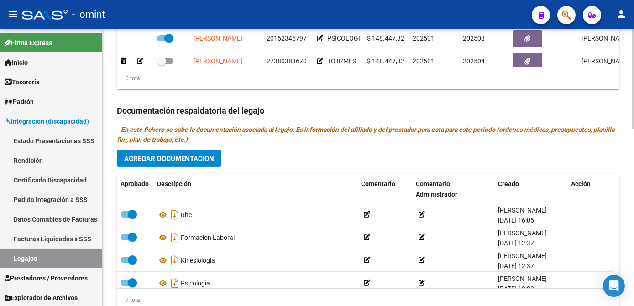
scroll to position [61, 0]
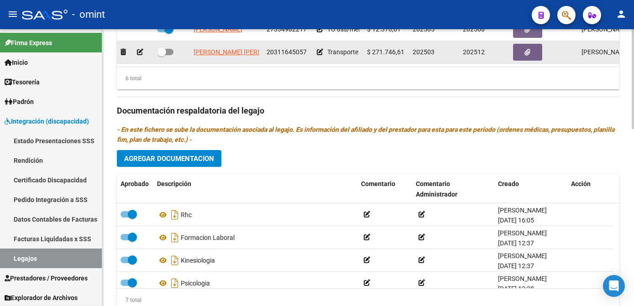
click at [171, 49] on span at bounding box center [165, 52] width 16 height 6
click at [162, 55] on input "checkbox" at bounding box center [161, 55] width 0 height 0
checkbox input "true"
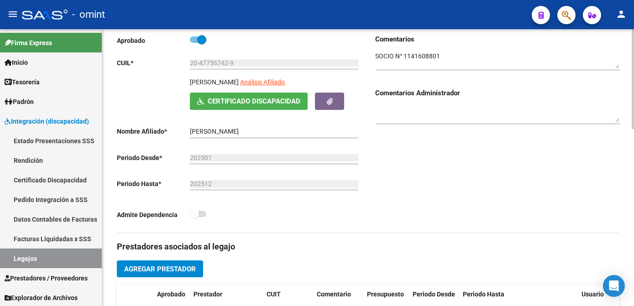
scroll to position [0, 0]
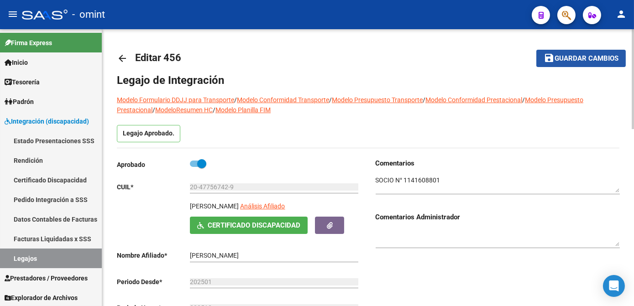
click at [558, 63] on button "save Guardar cambios" at bounding box center [580, 58] width 89 height 17
click at [596, 56] on span "Guardar cambios" at bounding box center [587, 59] width 64 height 8
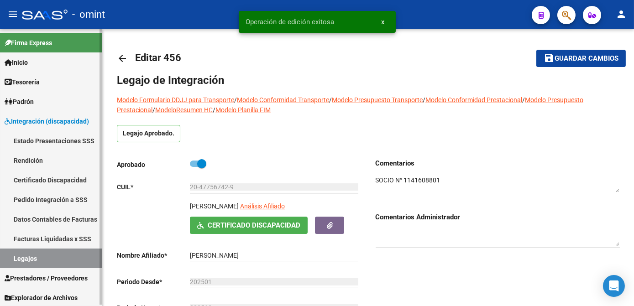
click at [19, 260] on link "Legajos" at bounding box center [51, 259] width 102 height 20
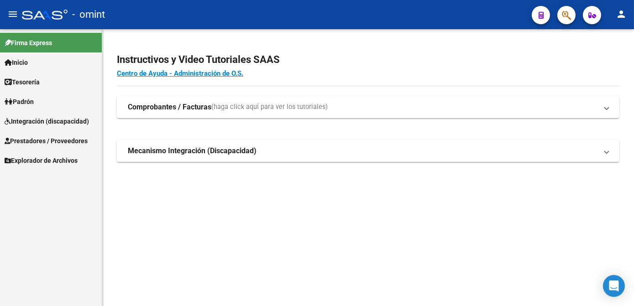
click at [55, 127] on link "Integración (discapacidad)" at bounding box center [51, 121] width 102 height 20
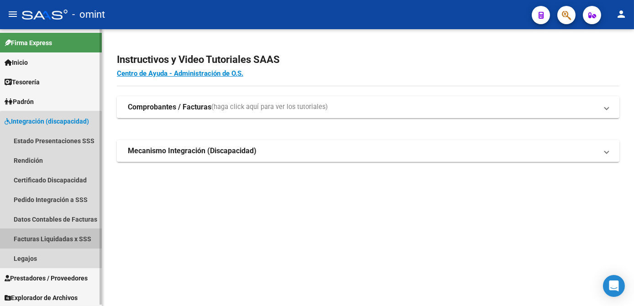
click at [51, 235] on link "Facturas Liquidadas x SSS" at bounding box center [51, 239] width 102 height 20
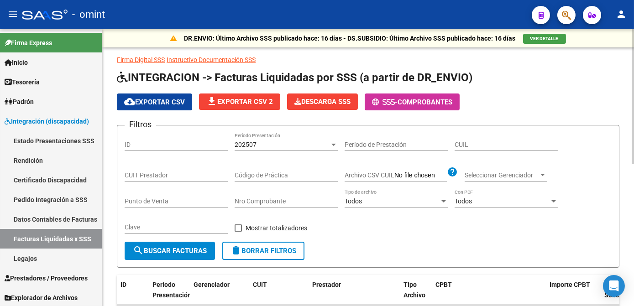
click at [257, 253] on span "delete Borrar Filtros" at bounding box center [264, 251] width 66 height 8
click at [181, 178] on input "CUIT Prestador" at bounding box center [176, 176] width 103 height 8
paste input "20-31164505-7"
type input "20-31164505-7"
click at [177, 247] on span "search Buscar Facturas" at bounding box center [170, 251] width 74 height 8
